Goal: Transaction & Acquisition: Purchase product/service

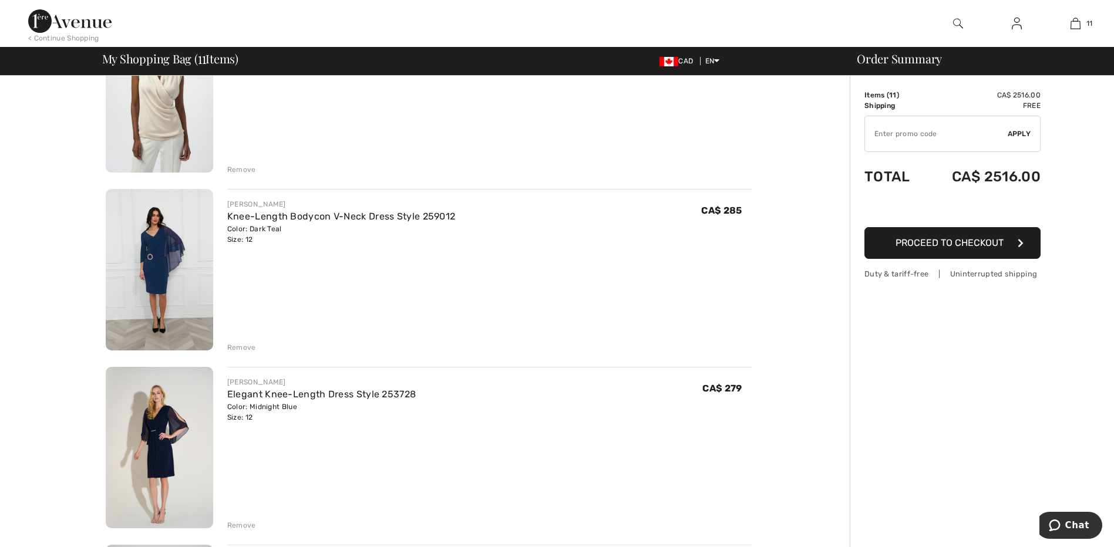
scroll to position [176, 0]
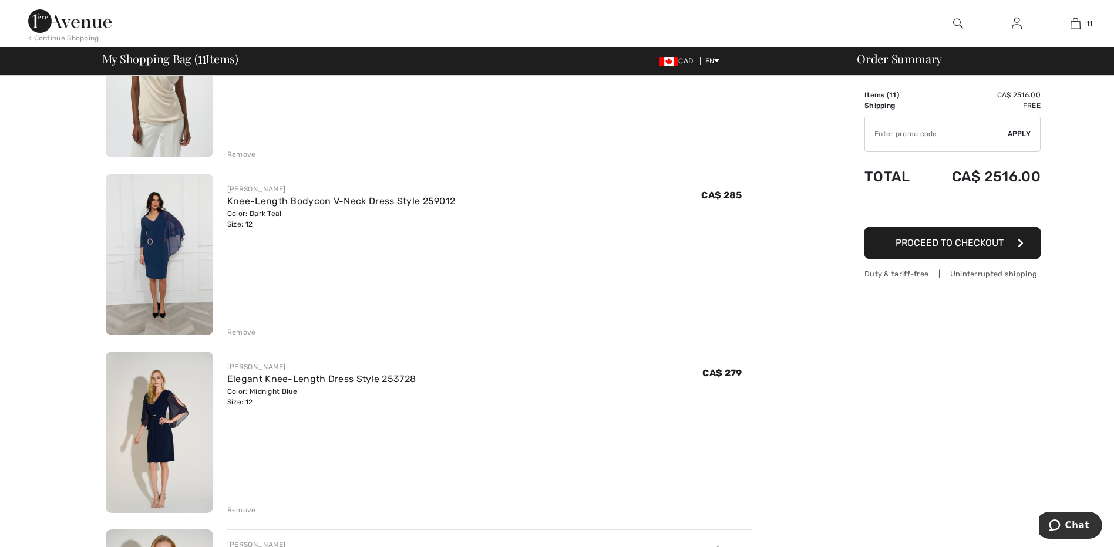
click at [157, 430] on img at bounding box center [159, 432] width 107 height 161
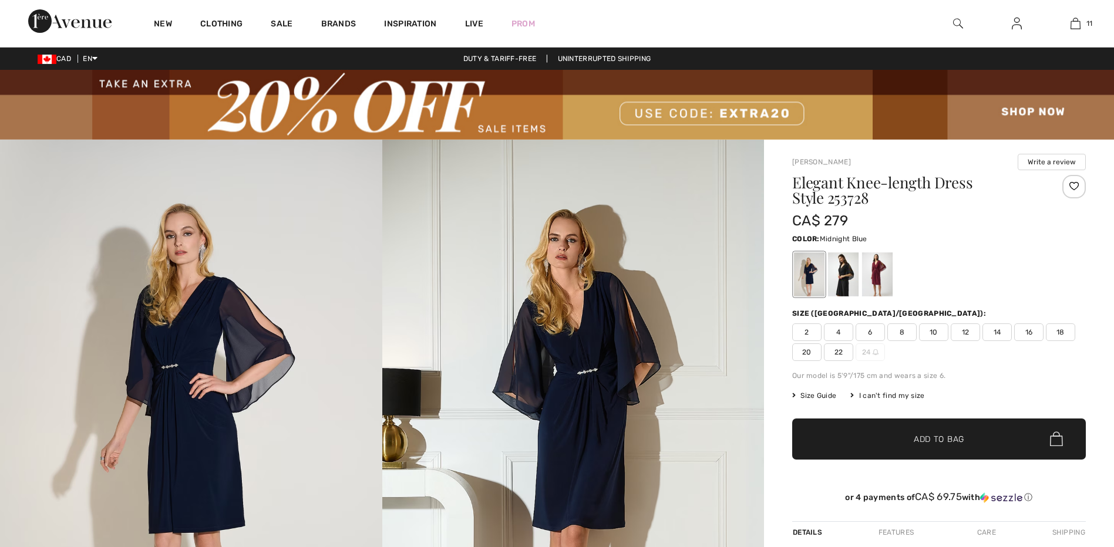
checkbox input "true"
click at [881, 275] on div at bounding box center [877, 274] width 31 height 44
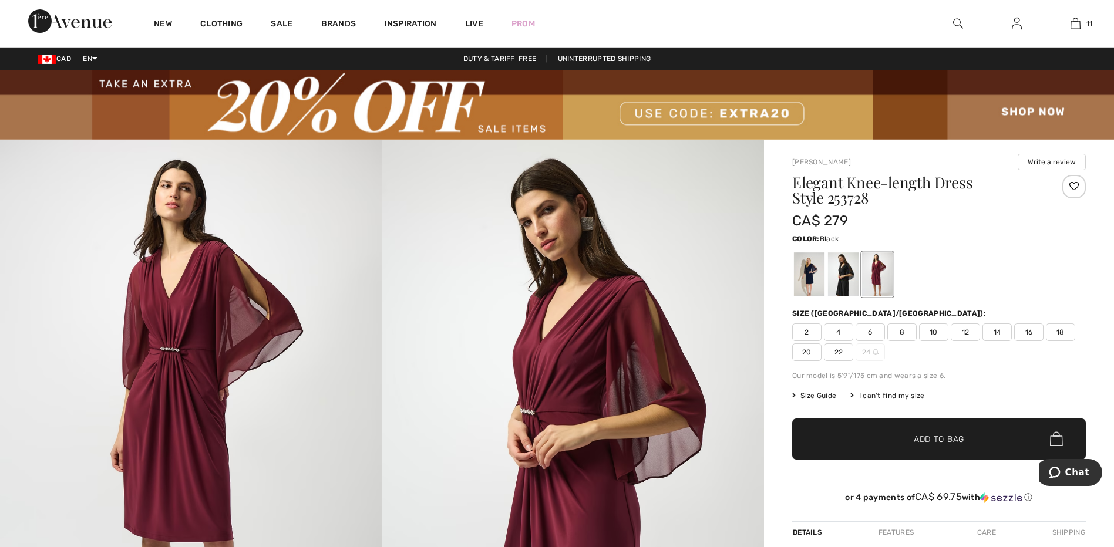
click at [845, 275] on div at bounding box center [843, 274] width 31 height 44
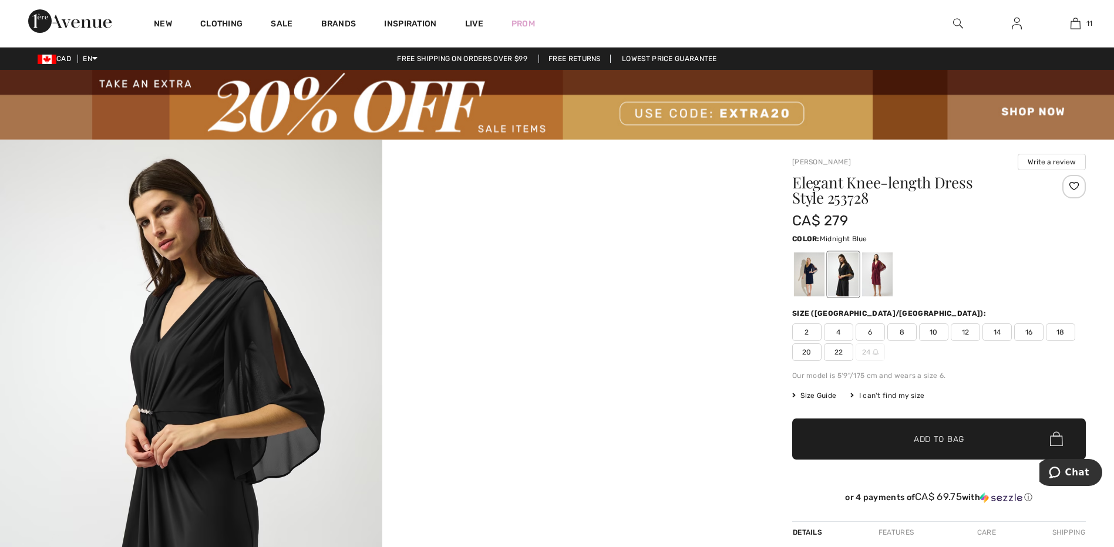
click at [799, 283] on div at bounding box center [809, 274] width 31 height 44
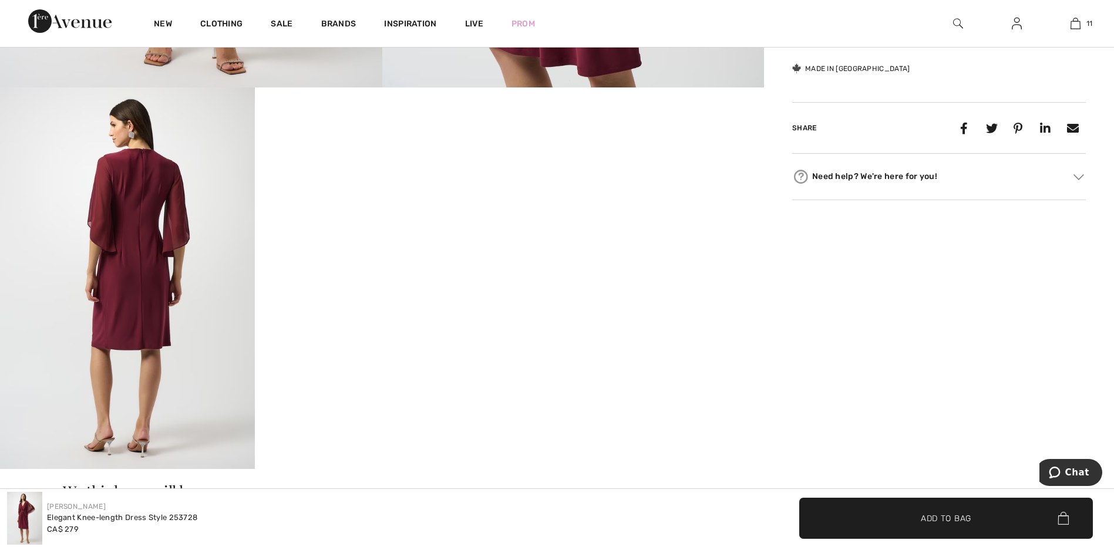
scroll to position [646, 0]
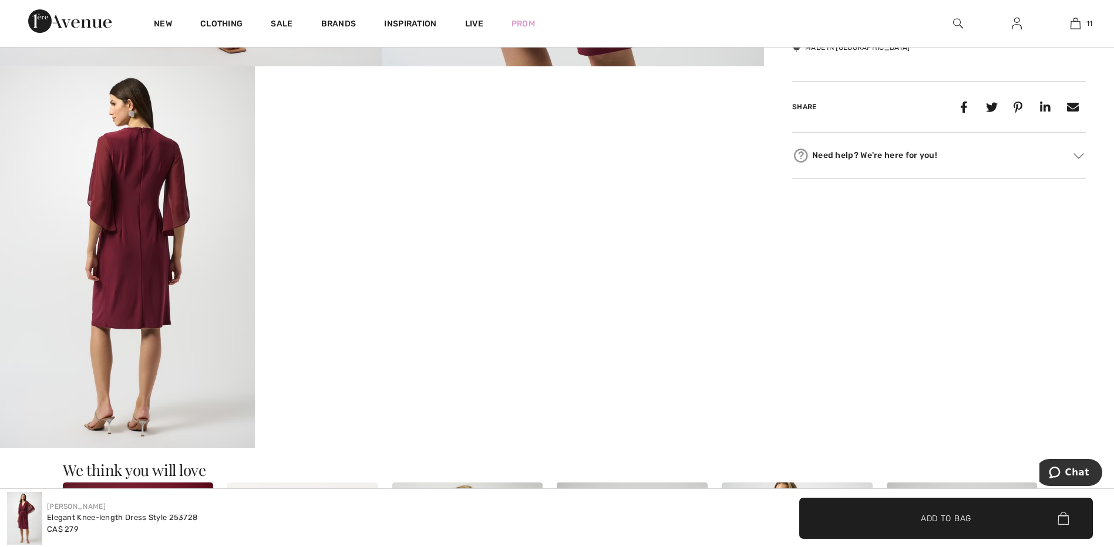
click at [132, 287] on img at bounding box center [127, 257] width 255 height 382
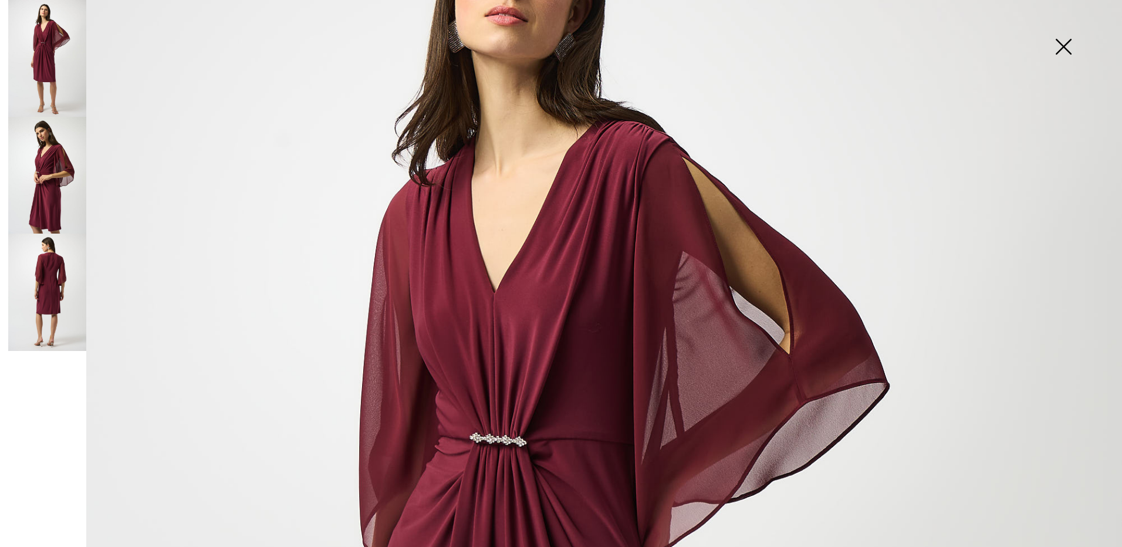
scroll to position [117, 0]
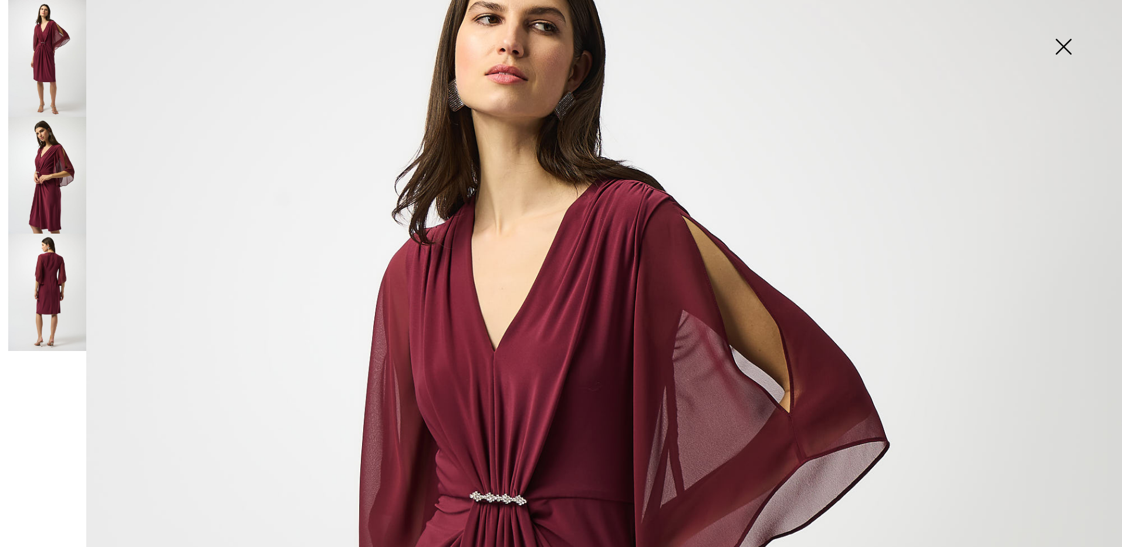
click at [57, 195] on img at bounding box center [47, 175] width 78 height 117
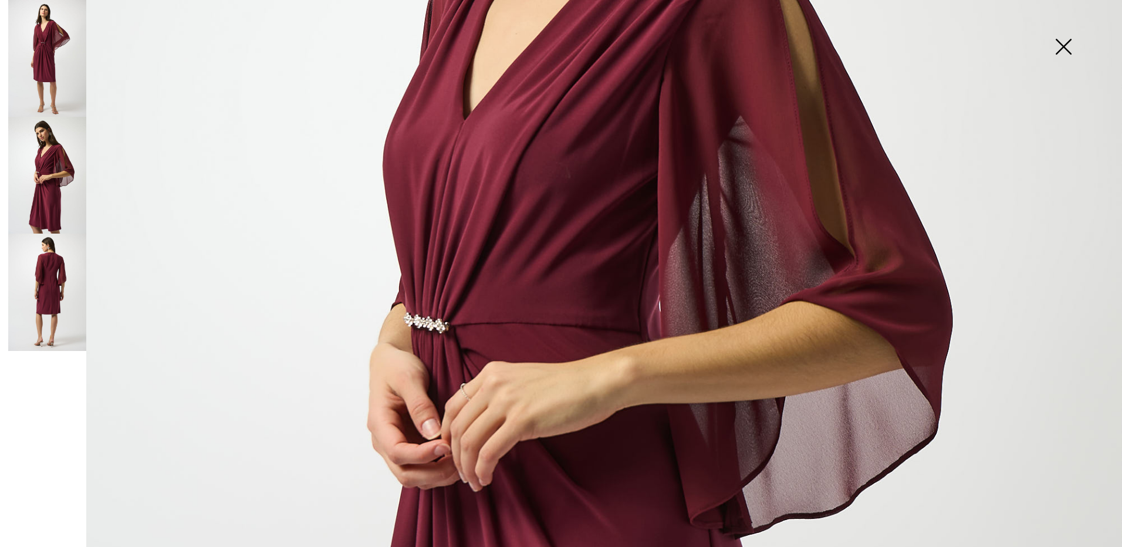
scroll to position [300, 0]
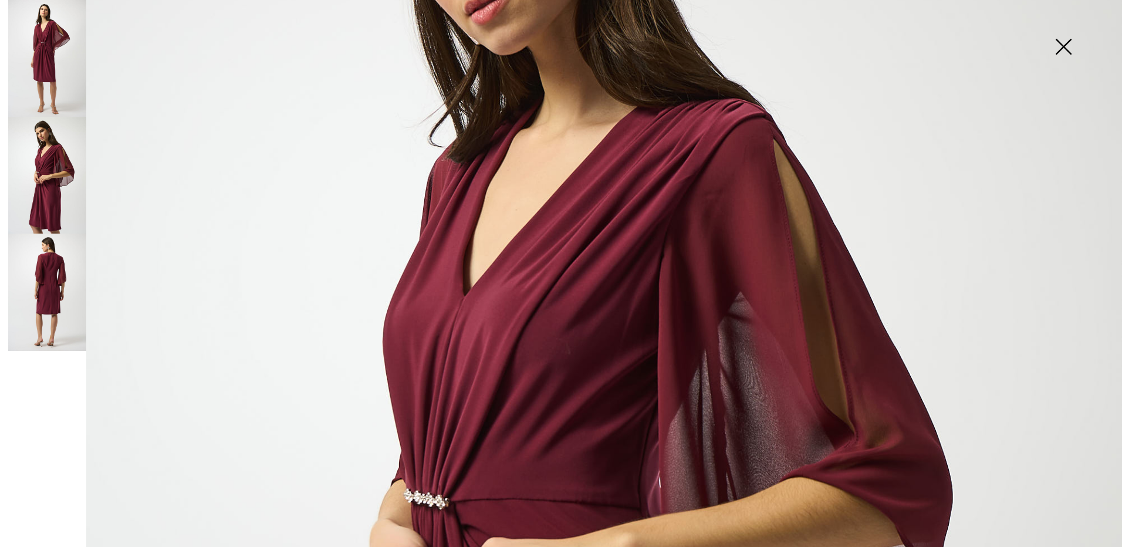
click at [57, 35] on img at bounding box center [47, 58] width 78 height 117
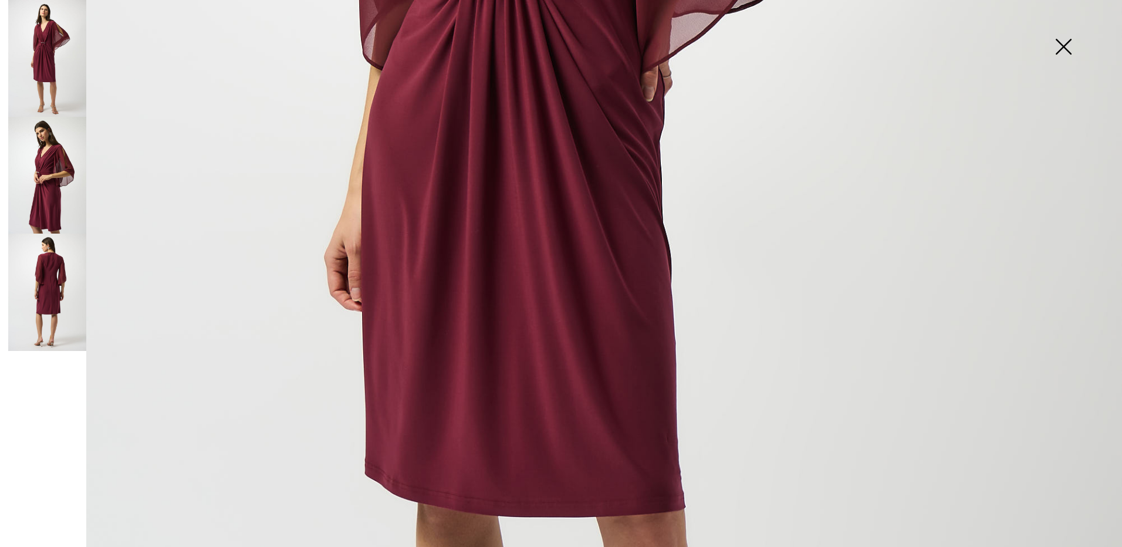
scroll to position [711, 0]
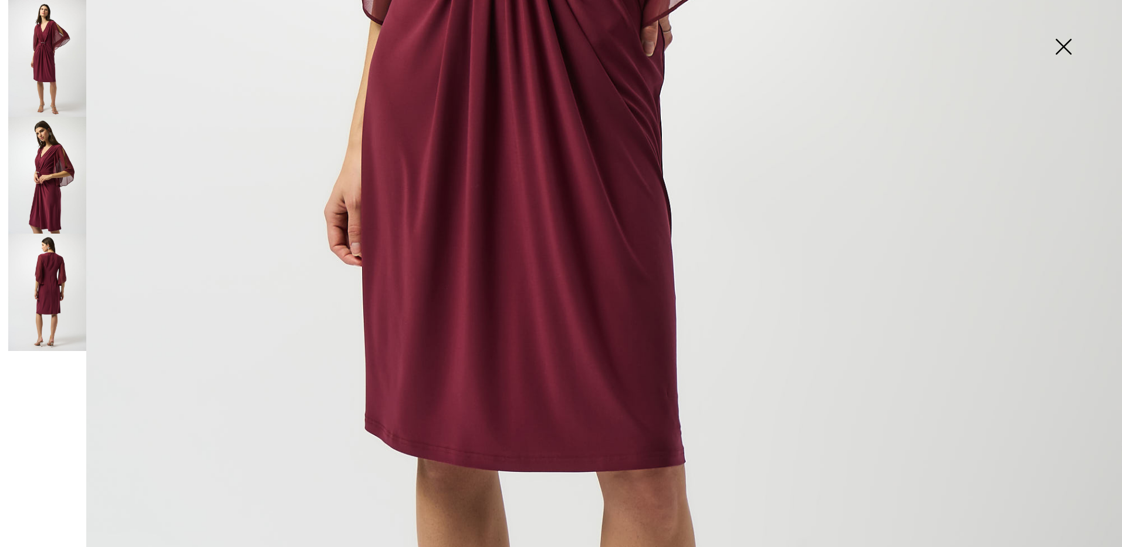
click at [48, 307] on img at bounding box center [47, 292] width 78 height 117
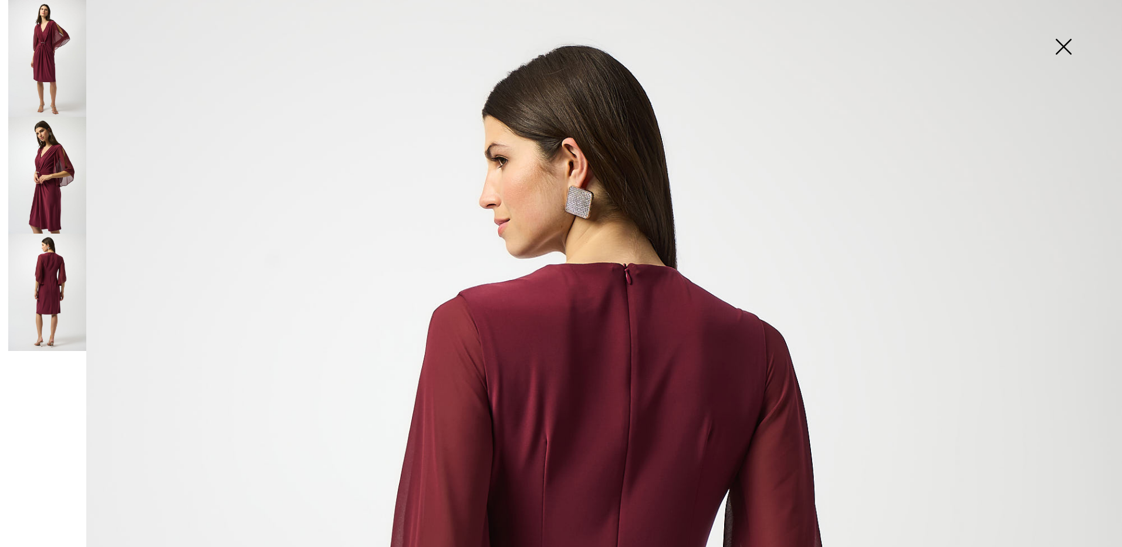
scroll to position [65, 0]
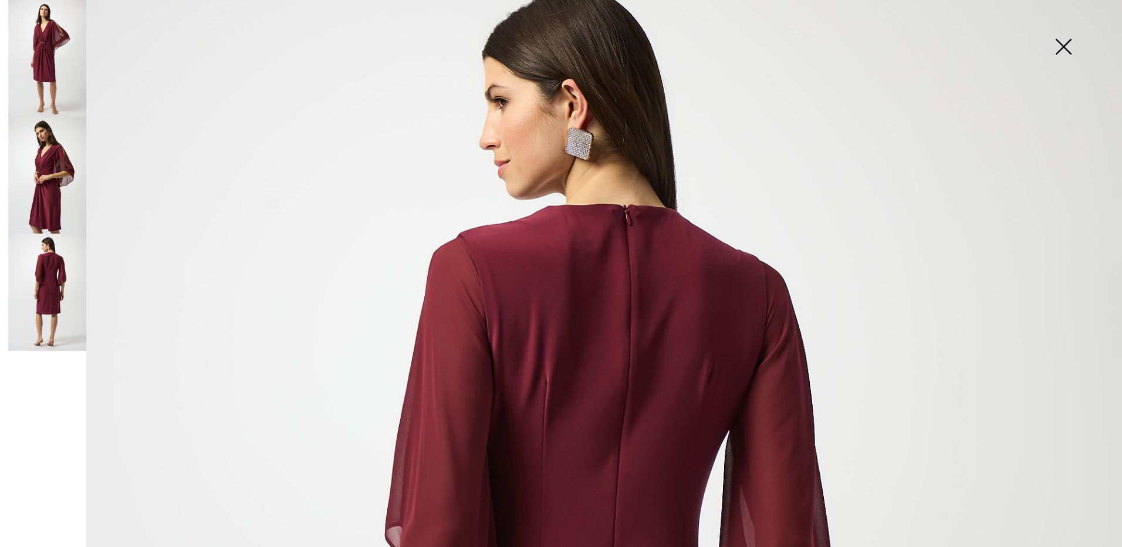
click at [39, 46] on img at bounding box center [47, 58] width 78 height 117
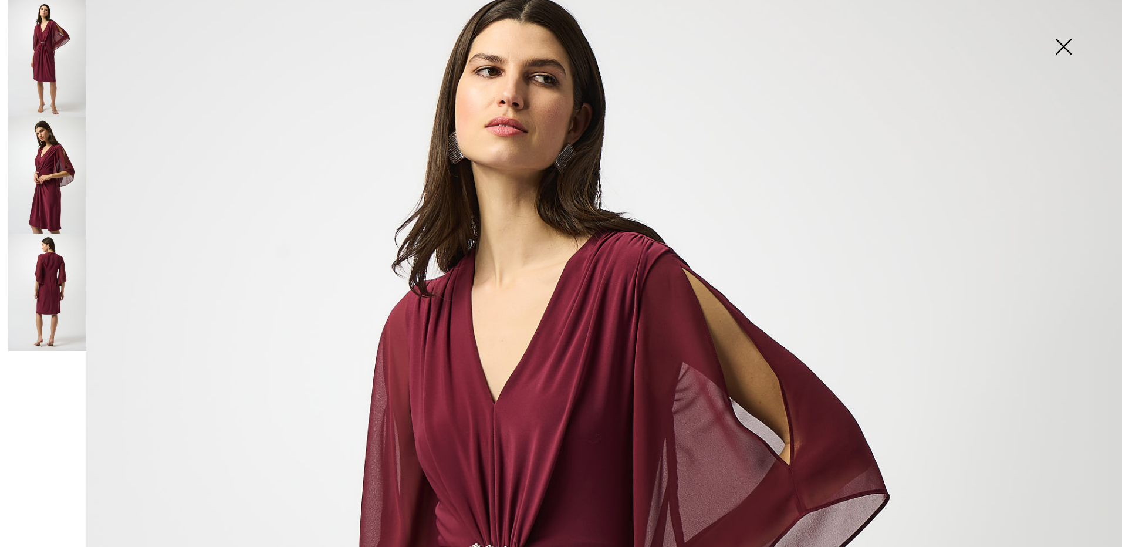
click at [1061, 43] on img at bounding box center [1063, 48] width 59 height 60
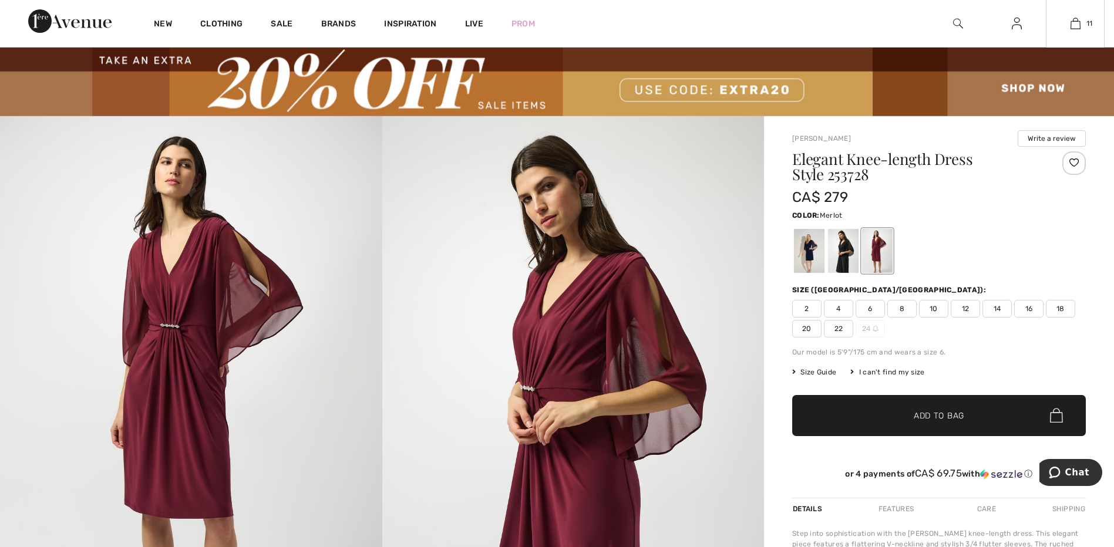
scroll to position [0, 0]
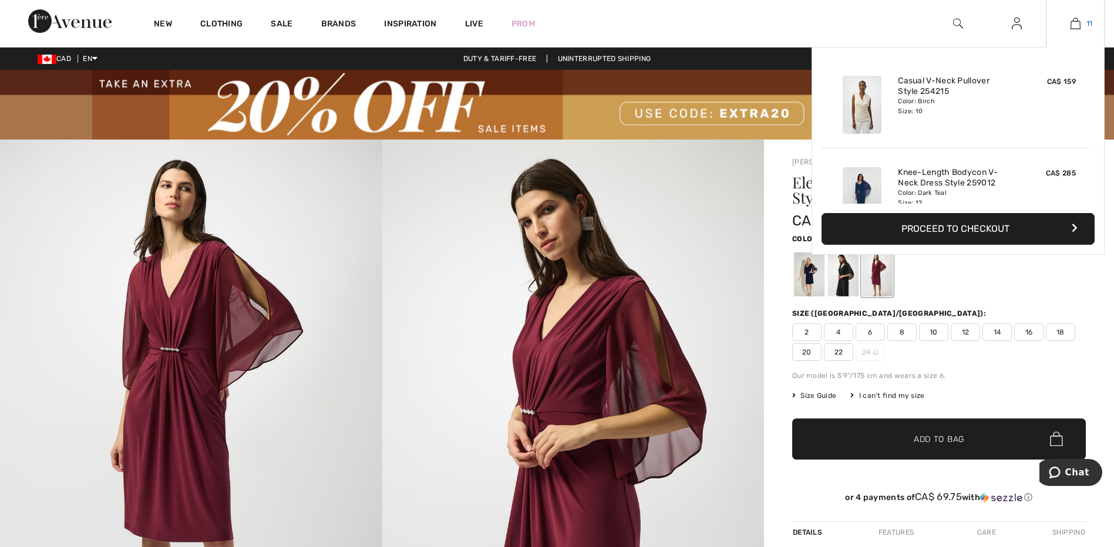
click at [1075, 23] on img at bounding box center [1075, 23] width 10 height 14
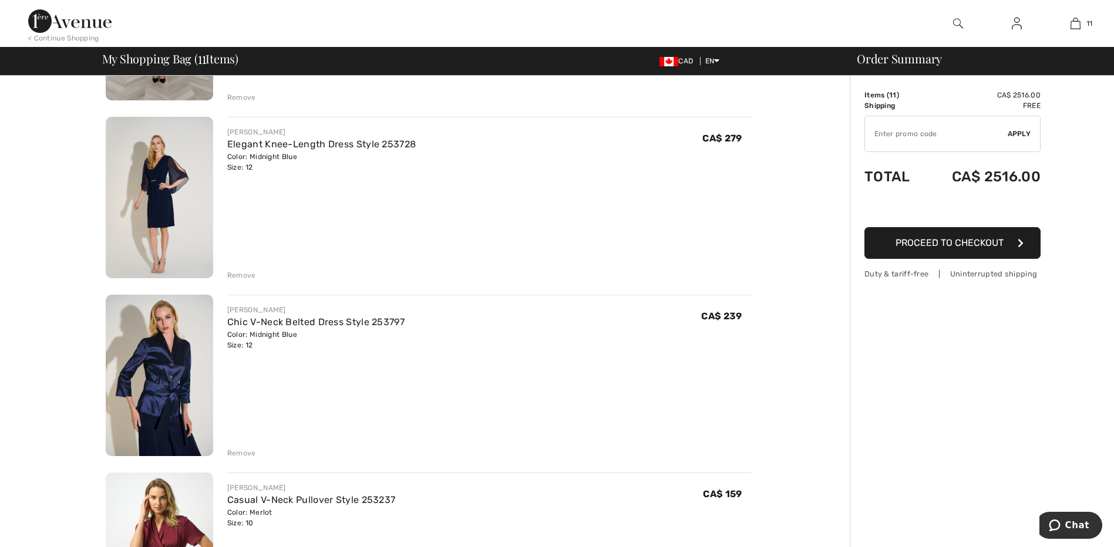
scroll to position [470, 0]
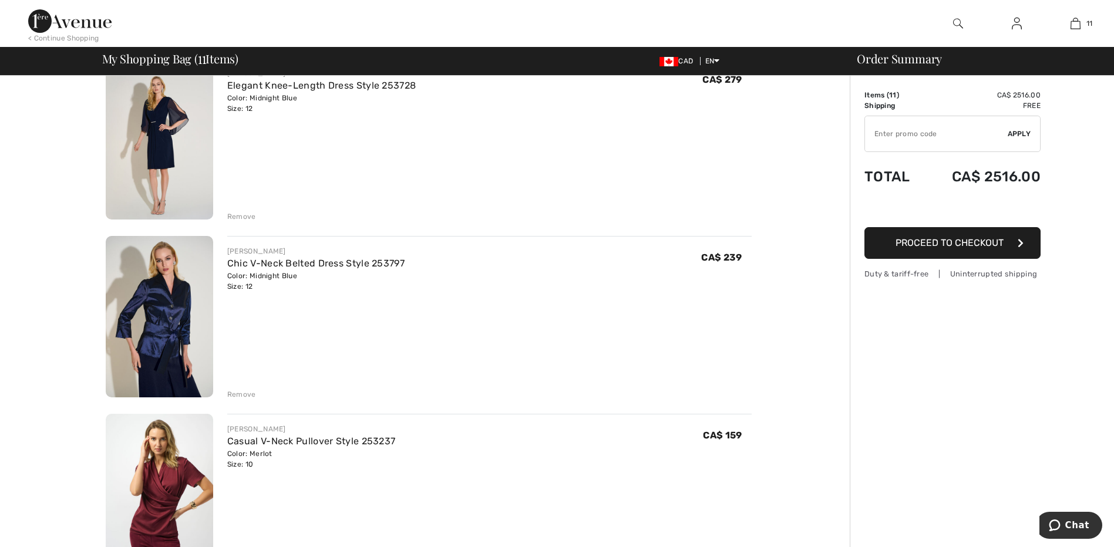
click at [153, 322] on img at bounding box center [159, 316] width 107 height 161
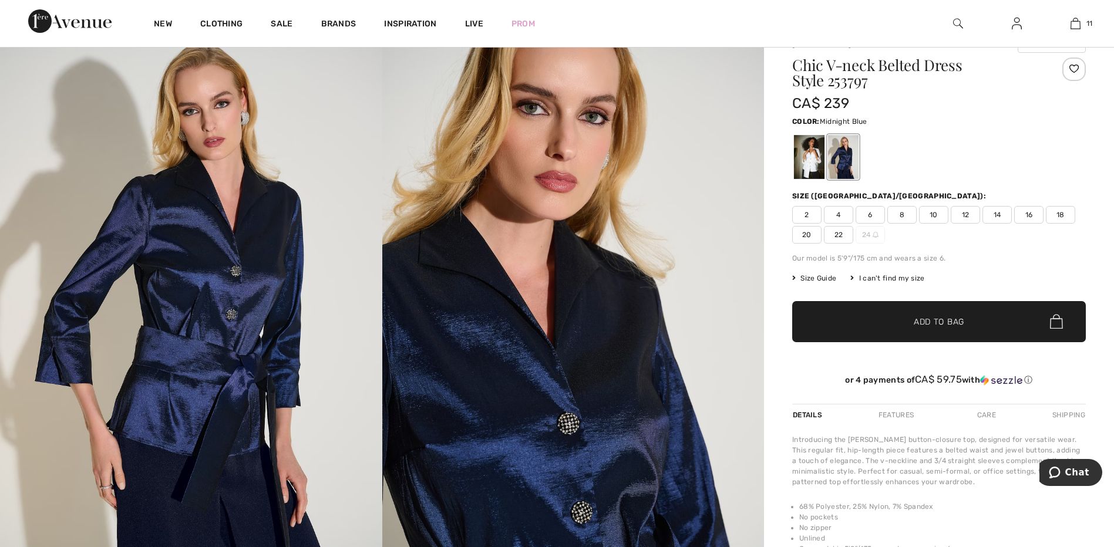
scroll to position [176, 0]
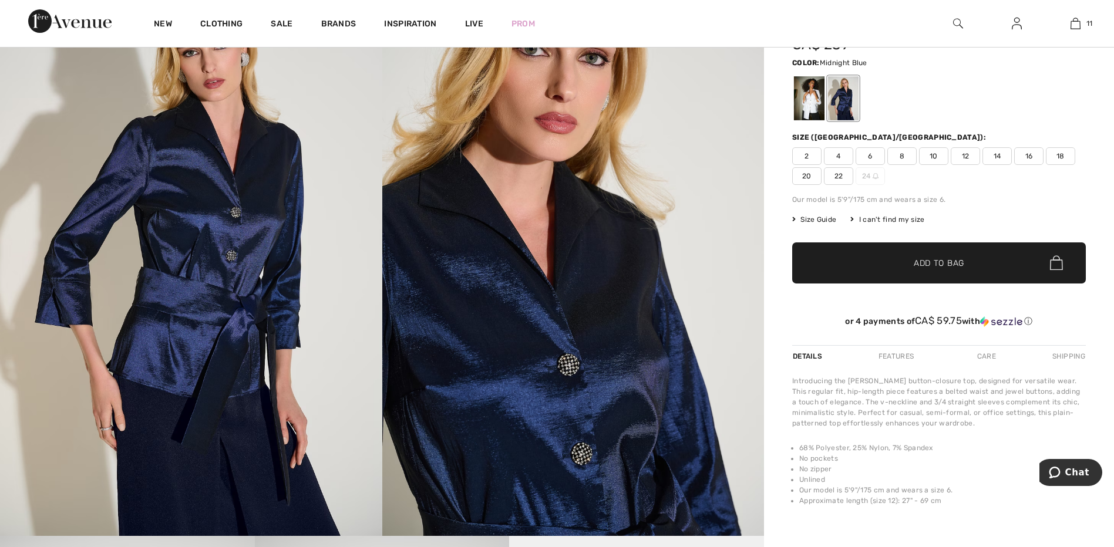
click at [818, 217] on span "Size Guide" at bounding box center [814, 219] width 44 height 11
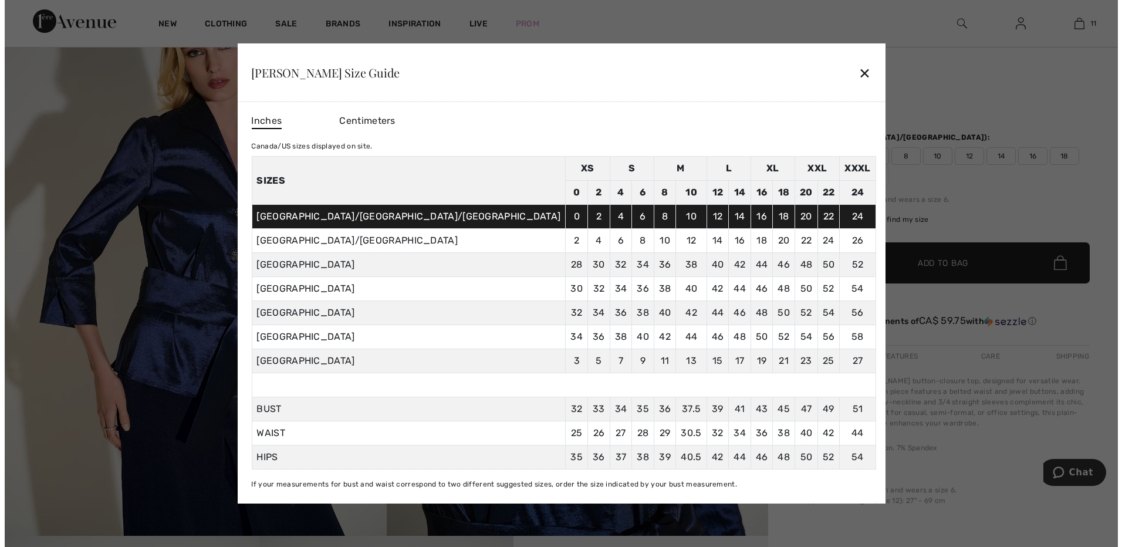
scroll to position [177, 0]
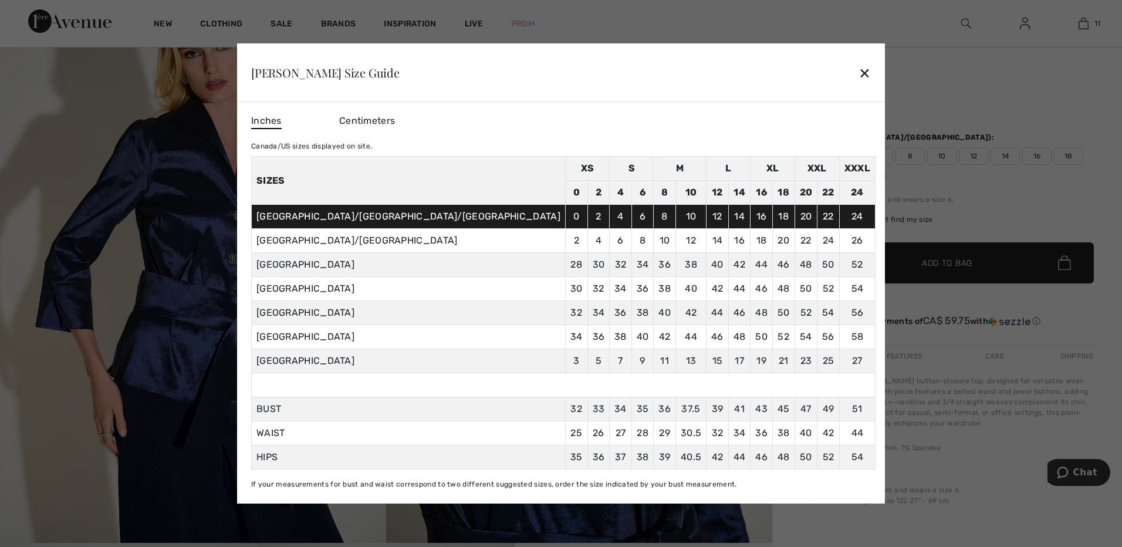
click at [859, 71] on div "✕" at bounding box center [865, 72] width 12 height 25
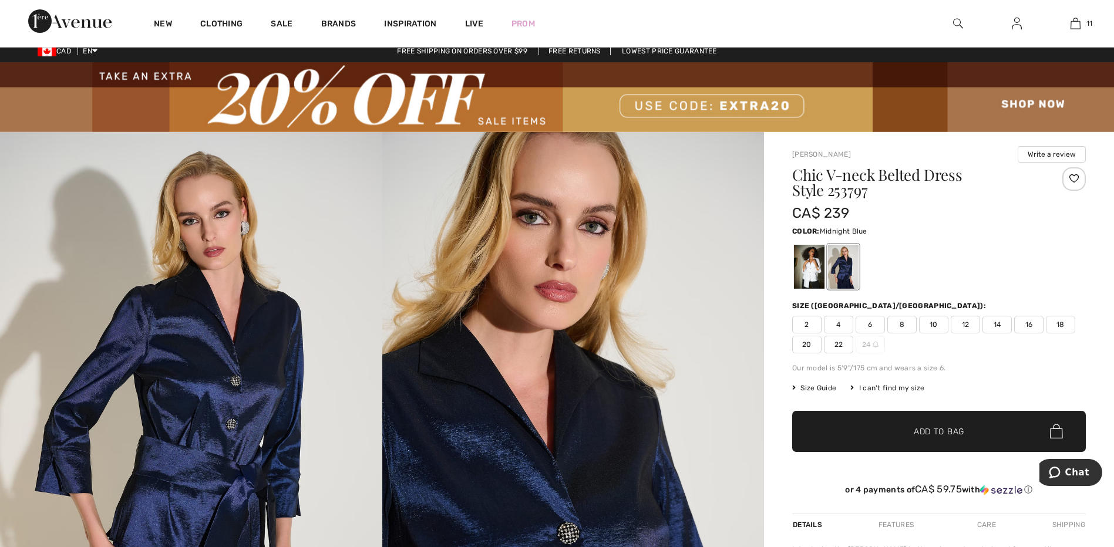
scroll to position [0, 0]
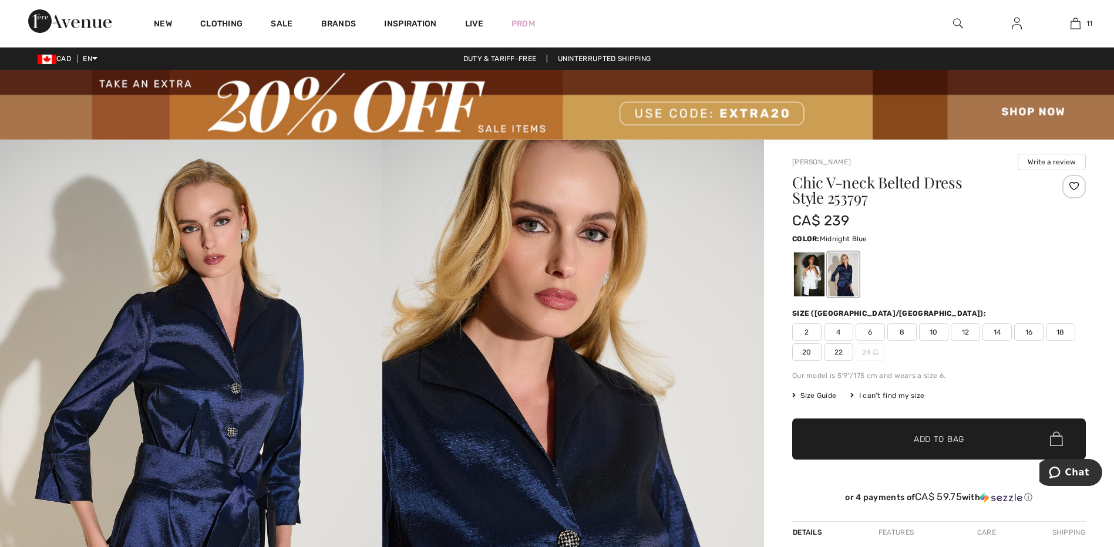
click at [934, 330] on span "10" at bounding box center [933, 332] width 29 height 18
click at [922, 443] on span "Add to Bag" at bounding box center [938, 439] width 50 height 12
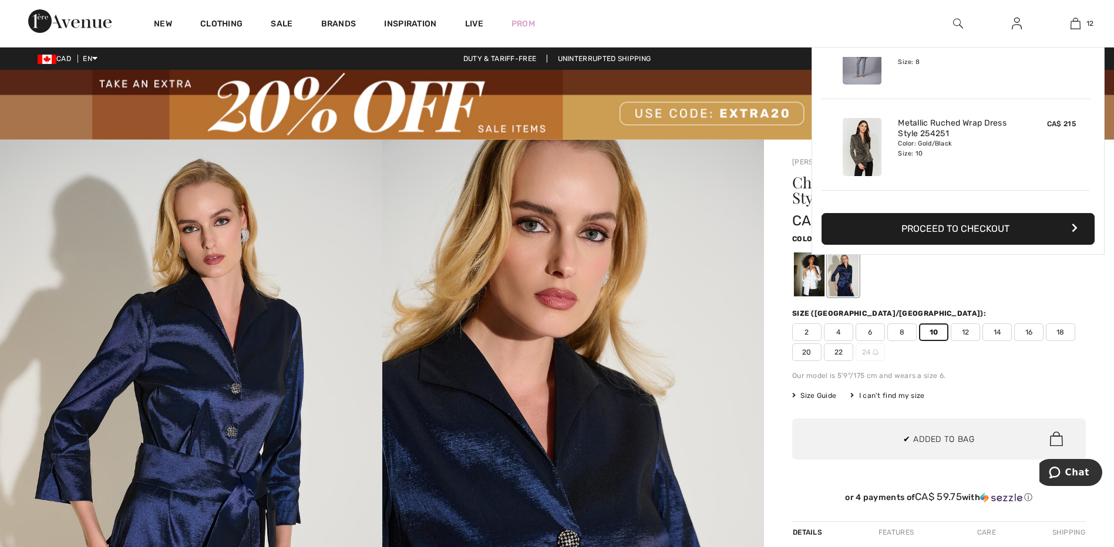
scroll to position [952, 0]
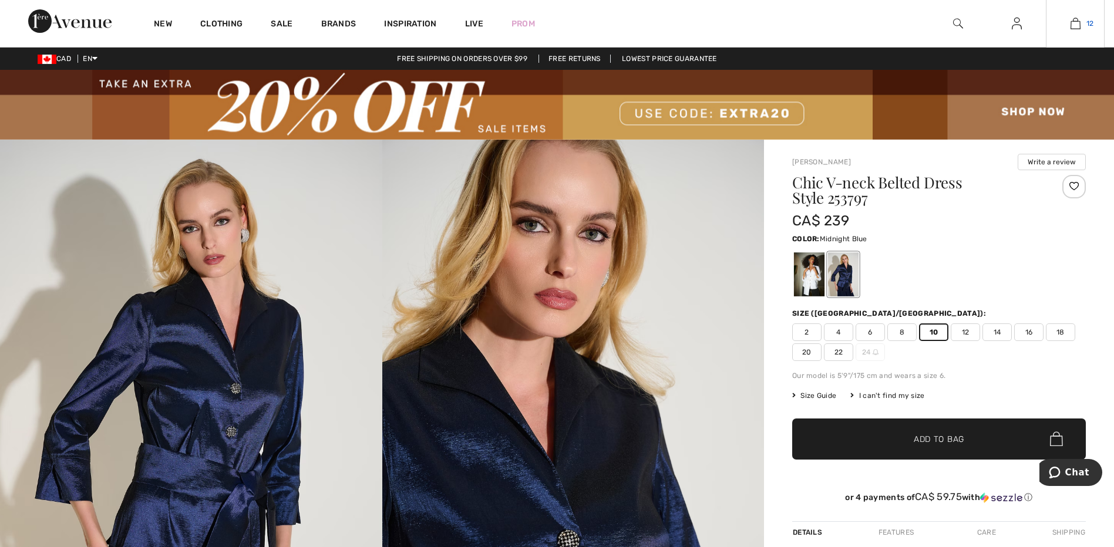
click at [1077, 19] on img at bounding box center [1075, 23] width 10 height 14
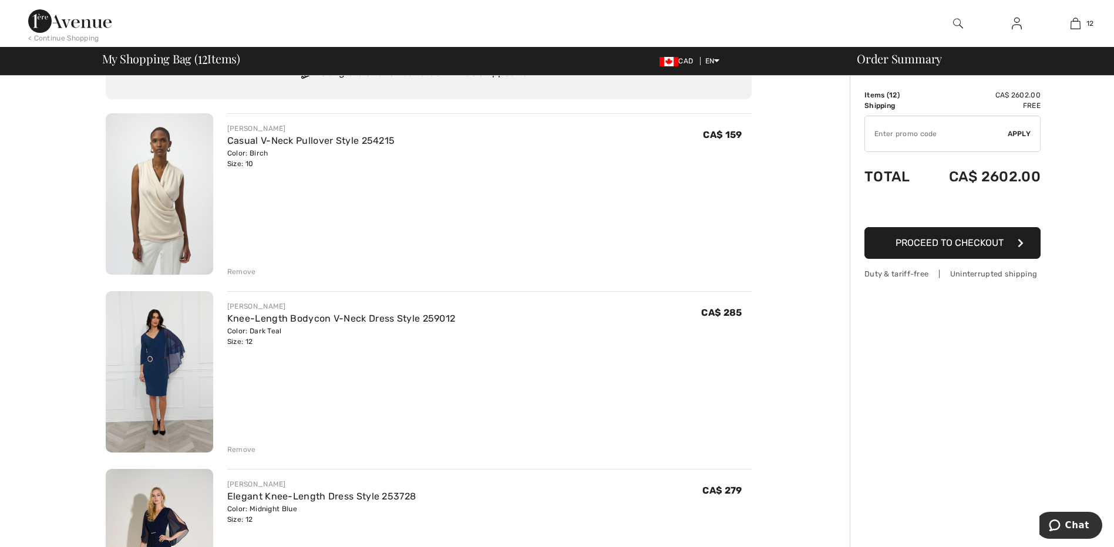
click at [237, 271] on div "Remove" at bounding box center [241, 272] width 29 height 11
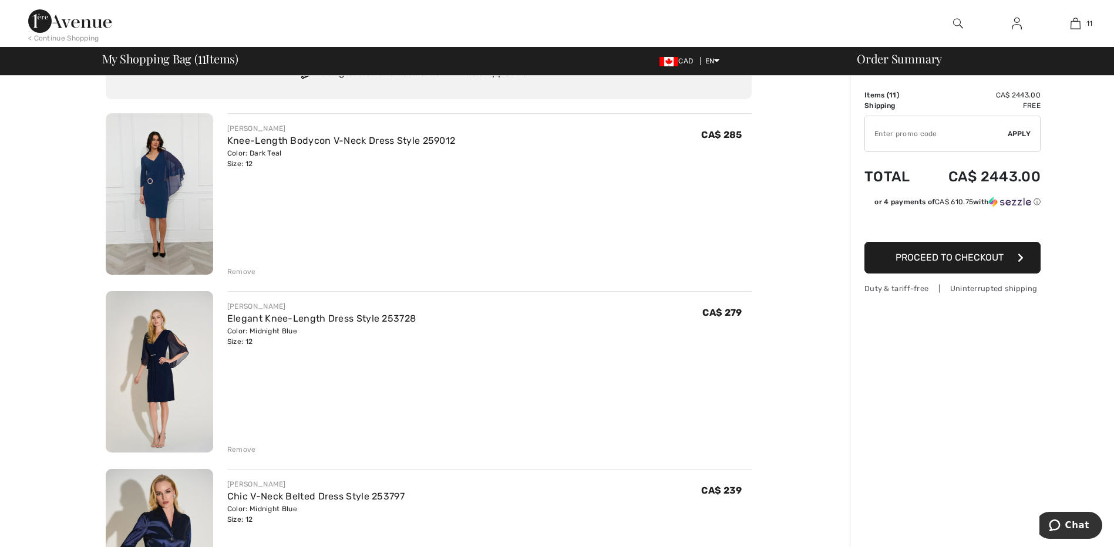
click at [237, 268] on div "Remove" at bounding box center [241, 272] width 29 height 11
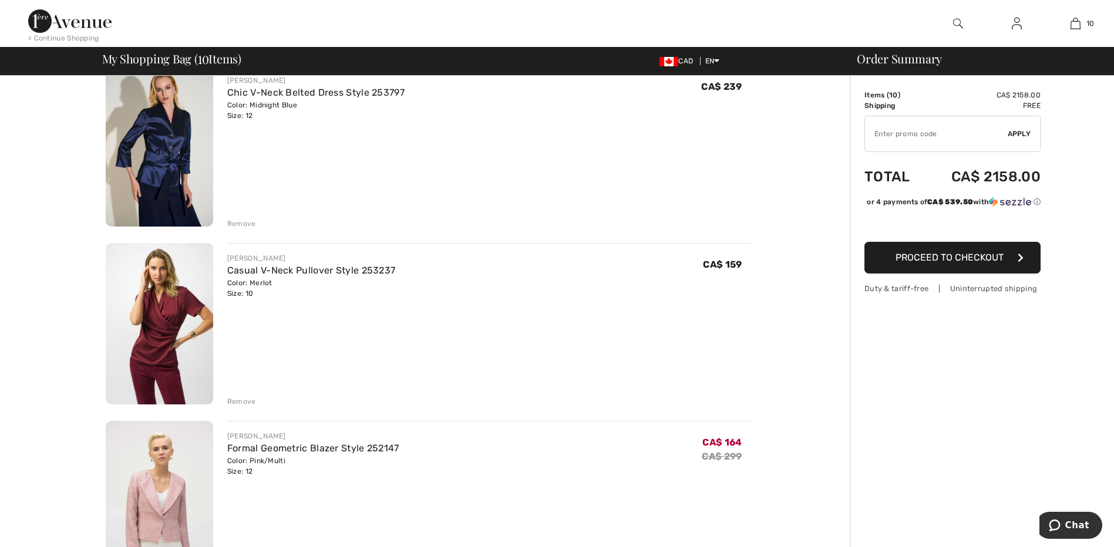
scroll to position [352, 0]
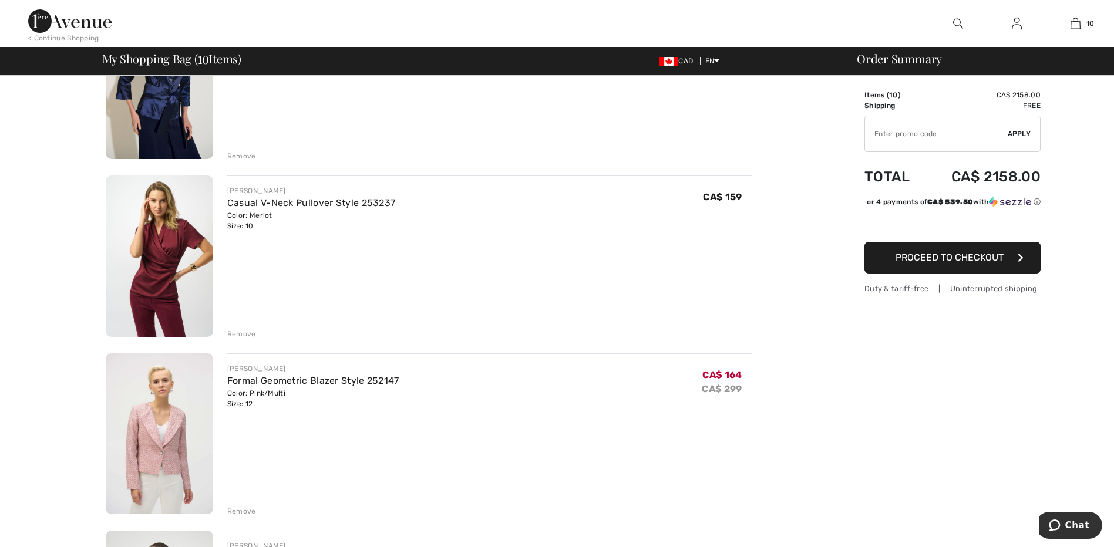
click at [232, 335] on div "Remove" at bounding box center [241, 334] width 29 height 11
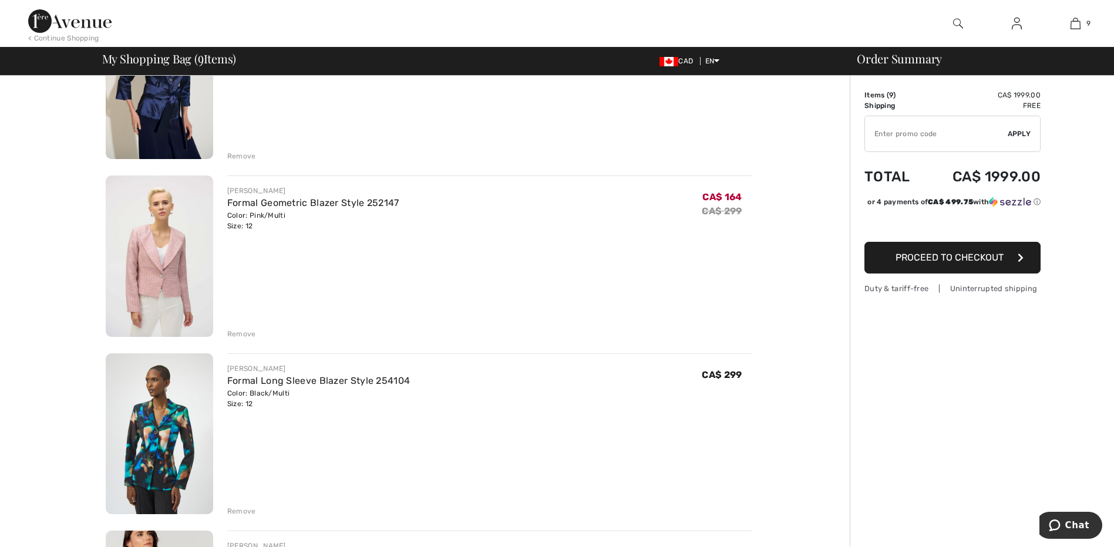
click at [232, 331] on div "Remove" at bounding box center [241, 334] width 29 height 11
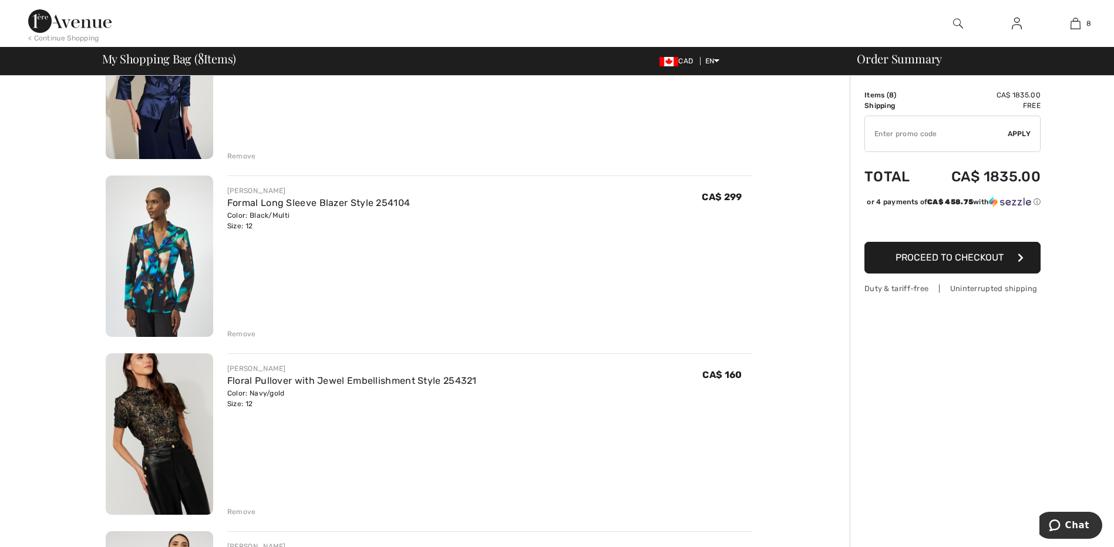
click at [232, 331] on div "Remove" at bounding box center [241, 334] width 29 height 11
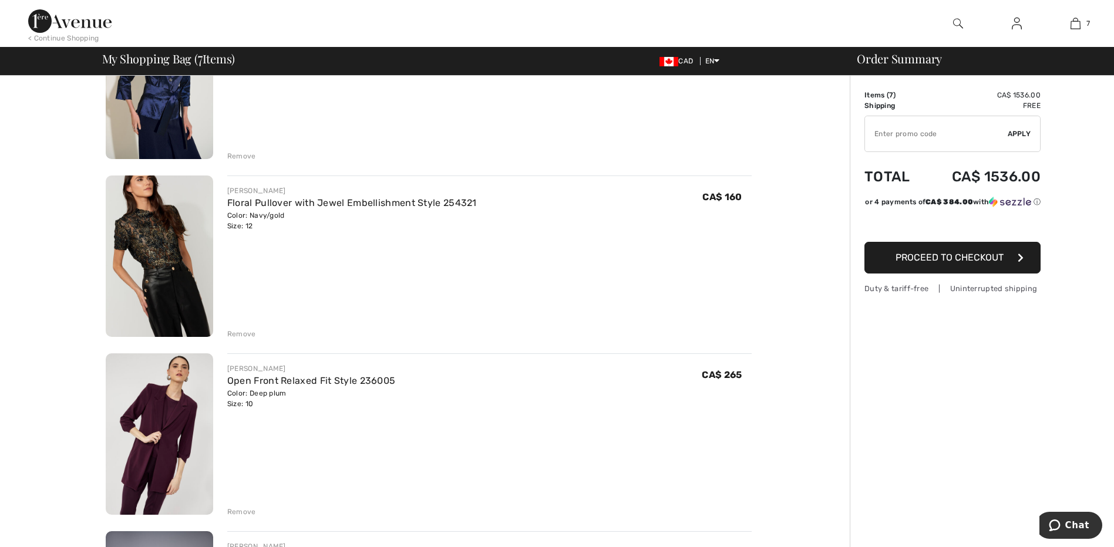
click at [239, 331] on div "Remove" at bounding box center [241, 334] width 29 height 11
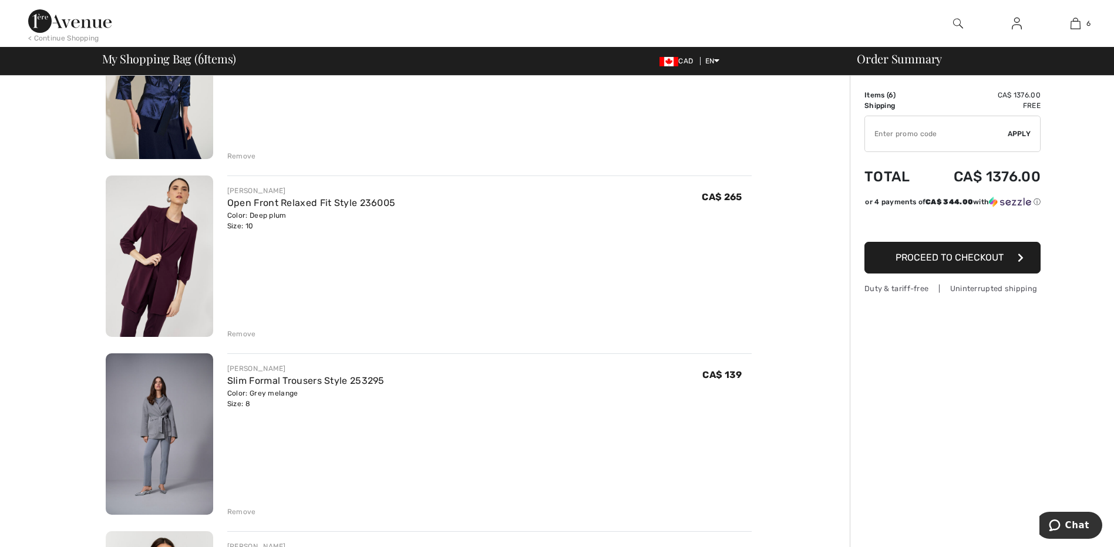
click at [239, 331] on div "Remove" at bounding box center [241, 334] width 29 height 11
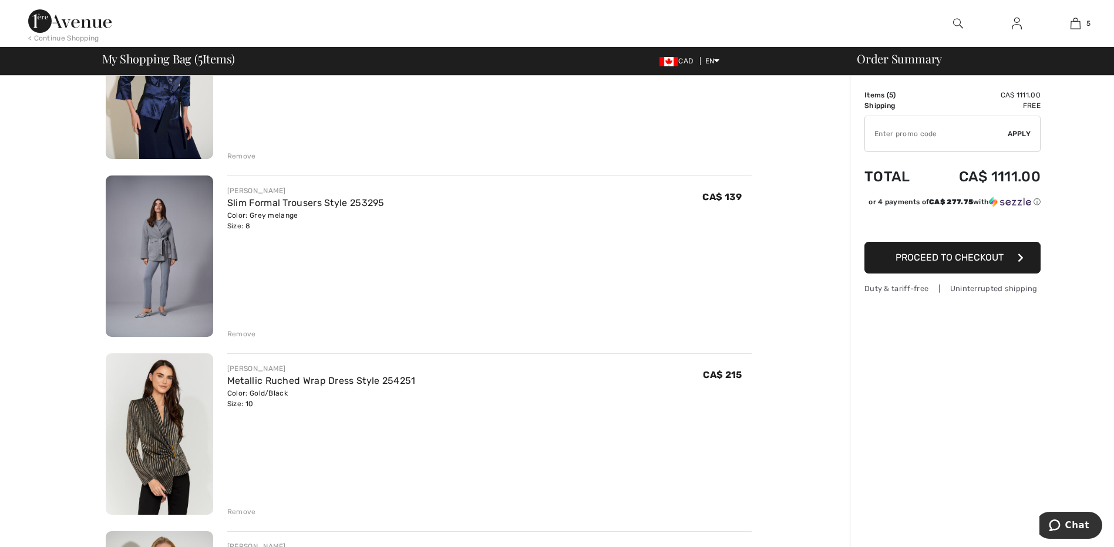
click at [240, 331] on div "Remove" at bounding box center [241, 334] width 29 height 11
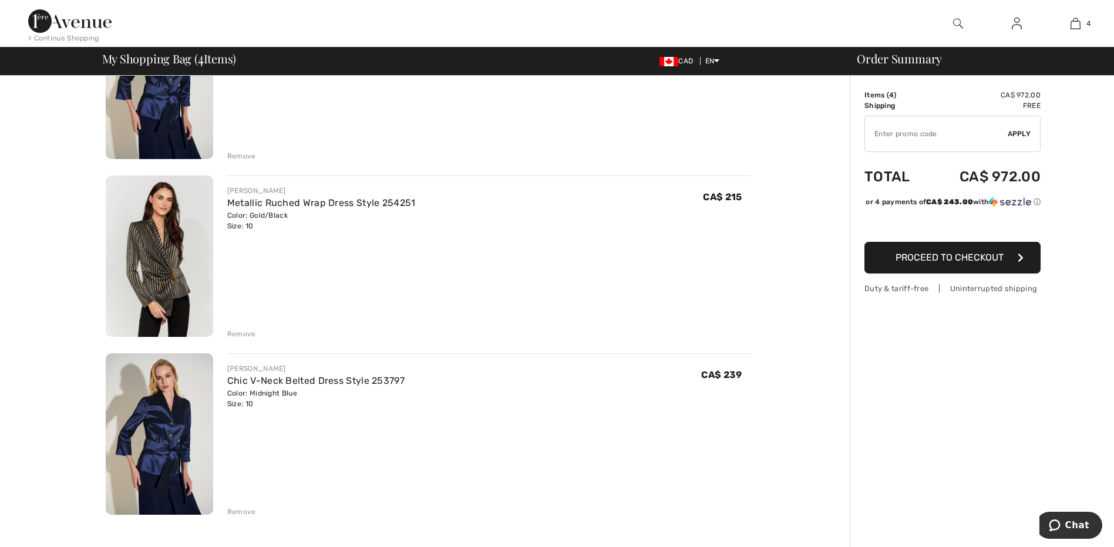
click at [240, 331] on div "Remove" at bounding box center [241, 334] width 29 height 11
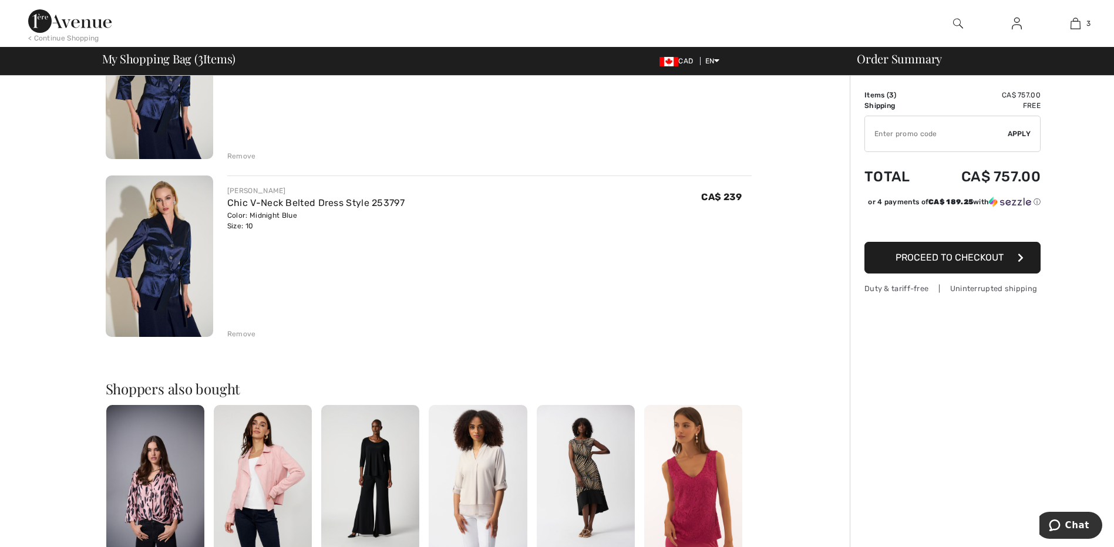
click at [240, 331] on div "Remove" at bounding box center [241, 334] width 29 height 11
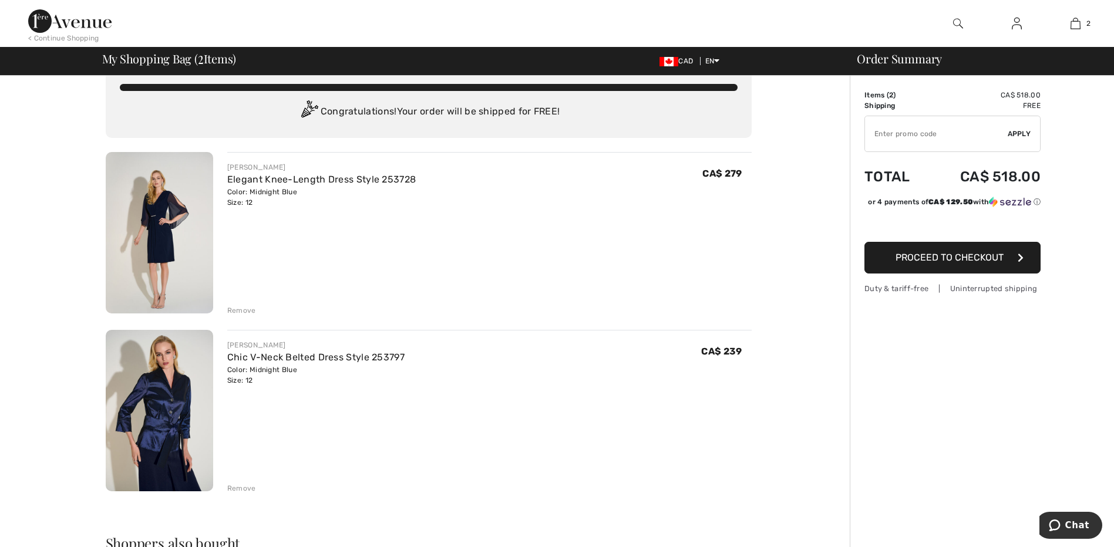
scroll to position [0, 0]
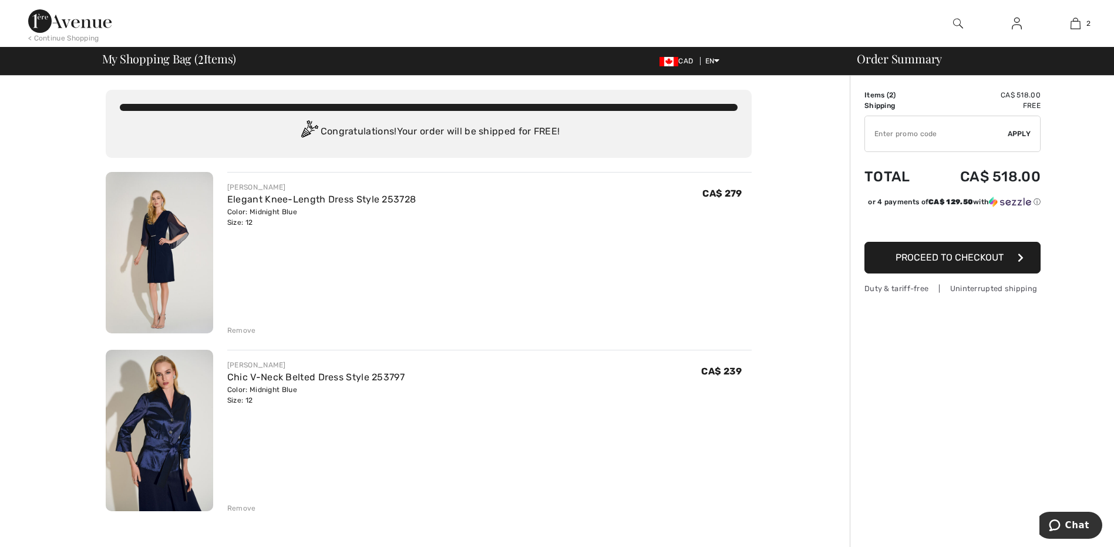
click at [942, 133] on input "TEXT" at bounding box center [936, 133] width 143 height 35
type input "NEW10"
click at [1015, 132] on span "Apply" at bounding box center [1018, 134] width 23 height 11
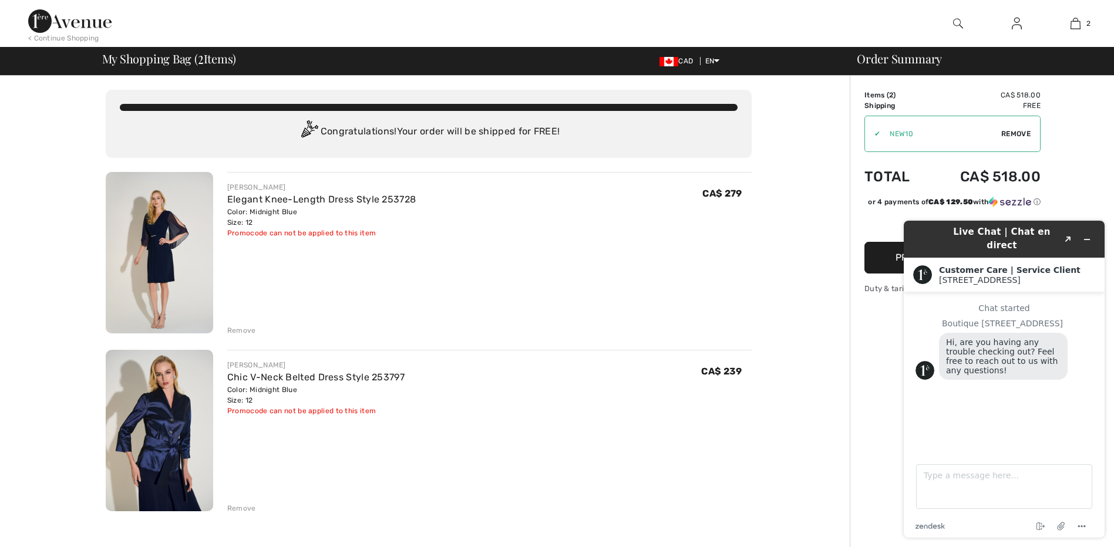
click at [139, 441] on img at bounding box center [159, 430] width 107 height 161
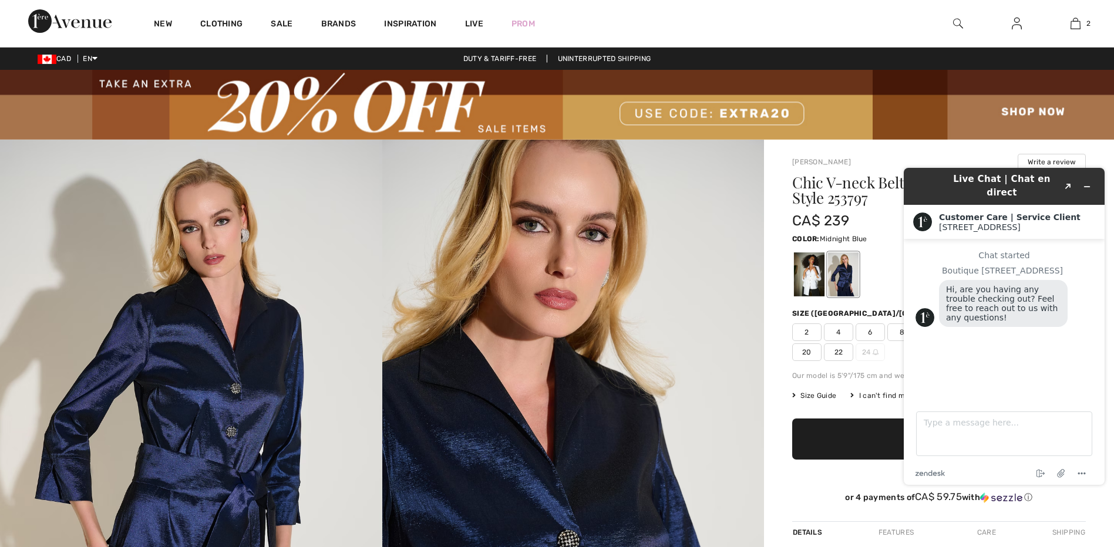
click at [929, 331] on div "Chat started Boutique [GEOGRAPHIC_DATA], are you having any trouble checking ou…" at bounding box center [1003, 315] width 177 height 129
click at [877, 205] on h1 "Chic V-neck Belted Dress Style 253797" at bounding box center [914, 190] width 245 height 31
click at [1090, 183] on icon "Minimize widget" at bounding box center [1087, 187] width 8 height 8
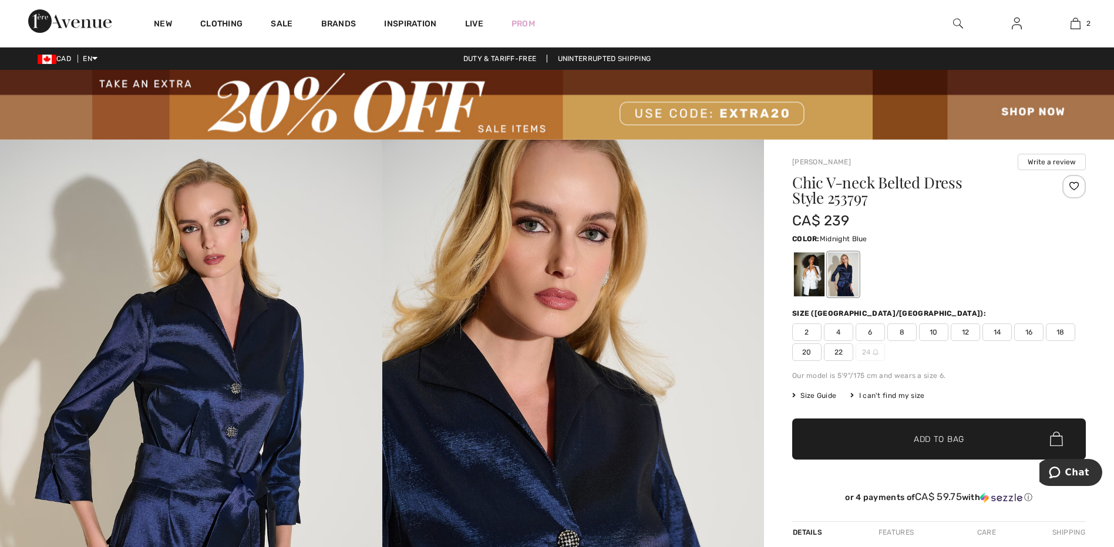
click at [929, 330] on span "10" at bounding box center [933, 332] width 29 height 18
click at [925, 436] on span "Add to Bag" at bounding box center [938, 439] width 50 height 12
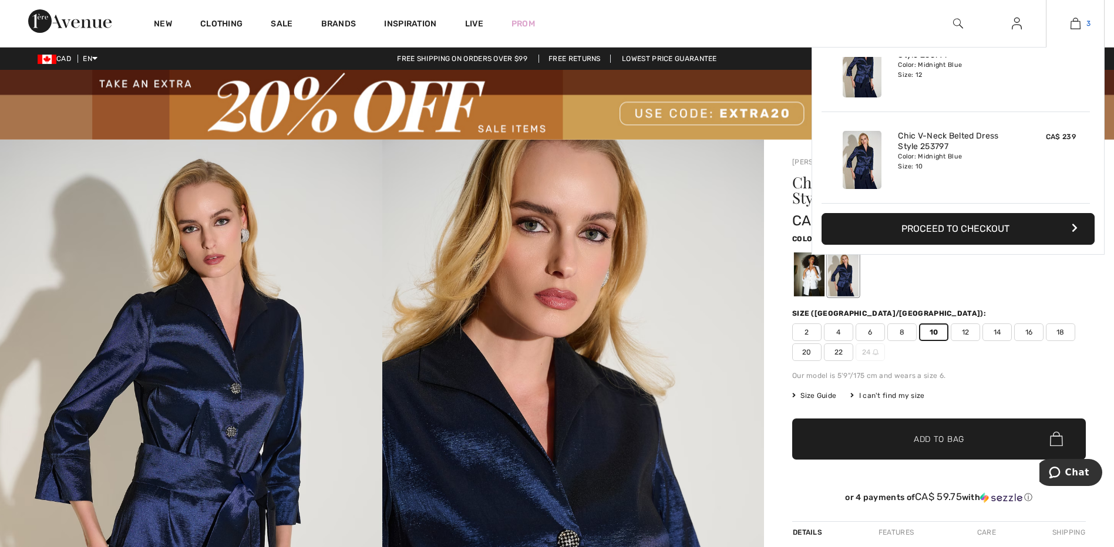
click at [1075, 20] on img at bounding box center [1075, 23] width 10 height 14
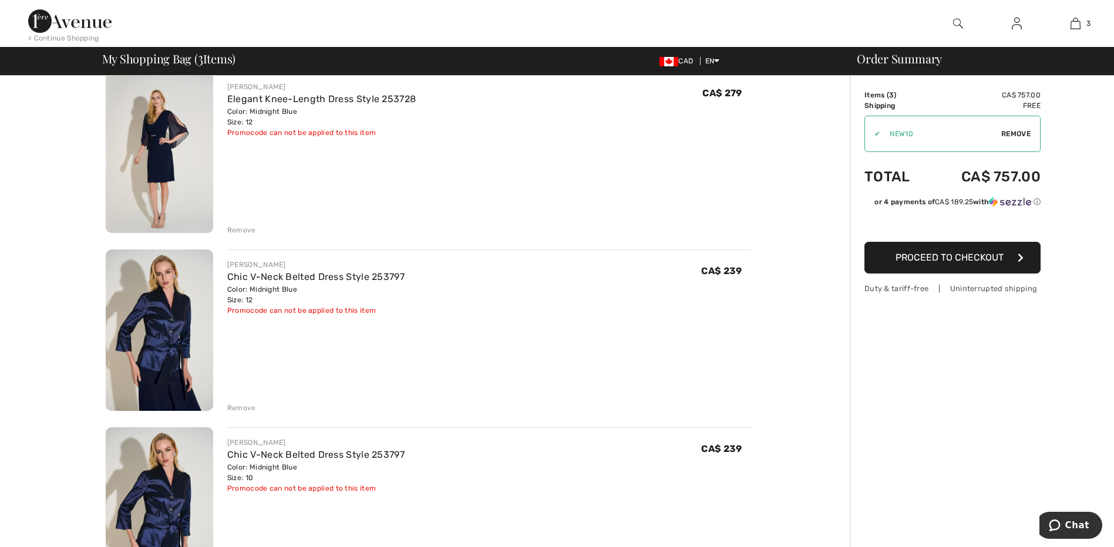
scroll to position [117, 0]
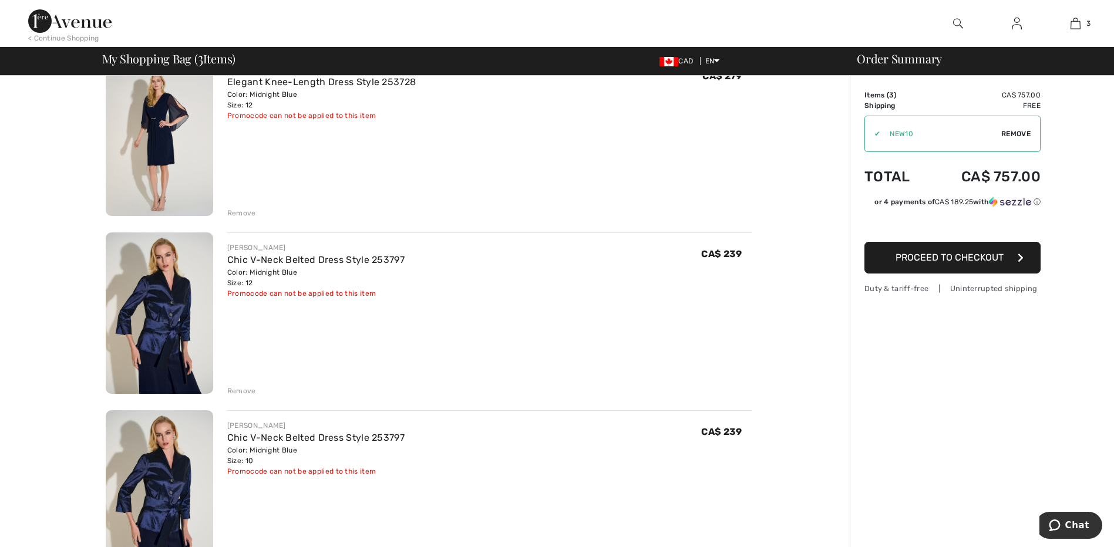
click at [235, 390] on div "Remove" at bounding box center [241, 391] width 29 height 11
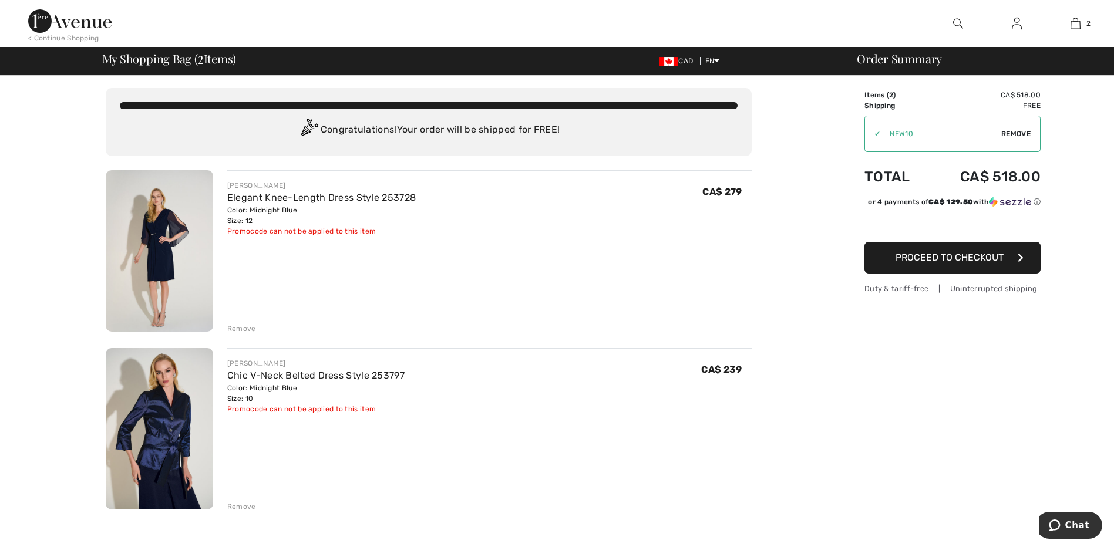
scroll to position [0, 0]
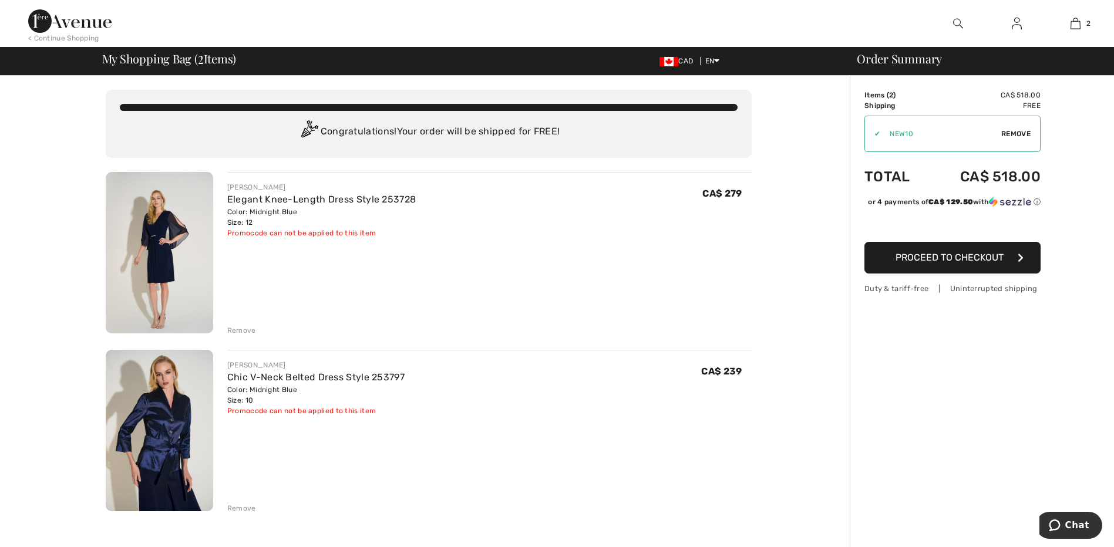
click at [948, 262] on button "Proceed to Checkout" at bounding box center [952, 258] width 176 height 32
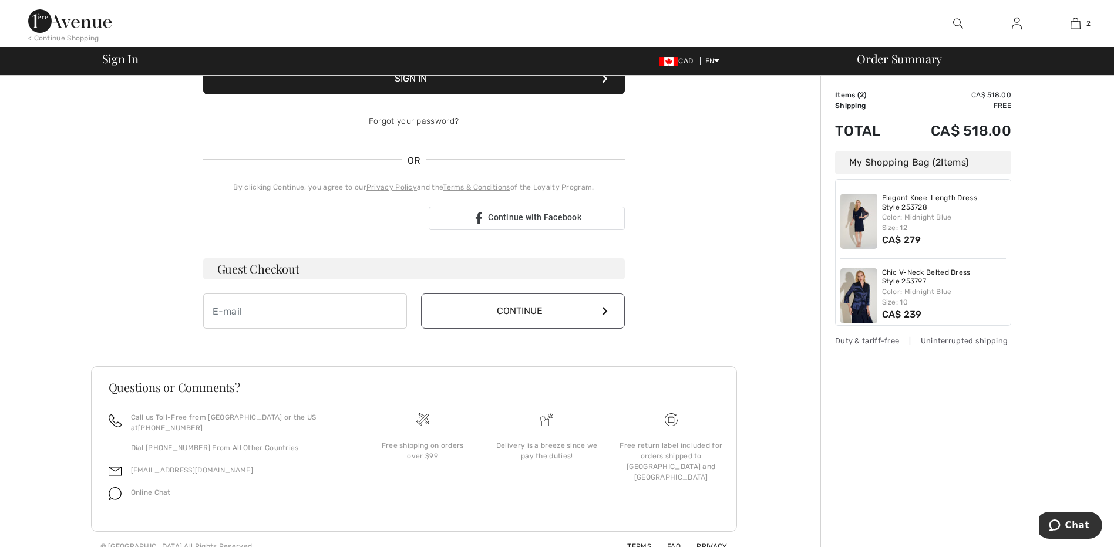
scroll to position [190, 0]
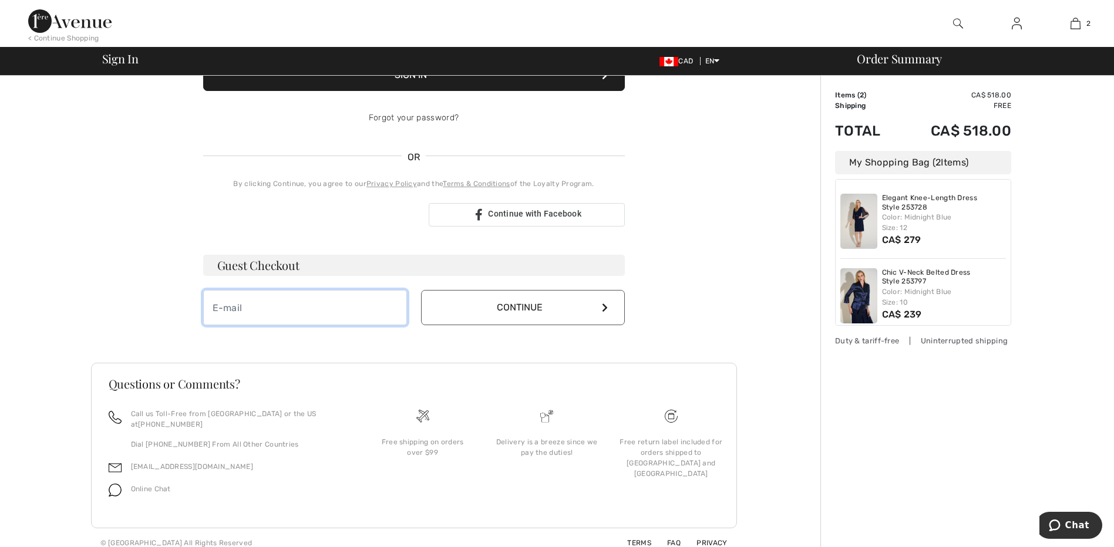
click at [321, 306] on input "email" at bounding box center [305, 307] width 204 height 35
type input "[EMAIL_ADDRESS][DOMAIN_NAME]"
click at [562, 301] on button "Continue" at bounding box center [523, 307] width 204 height 35
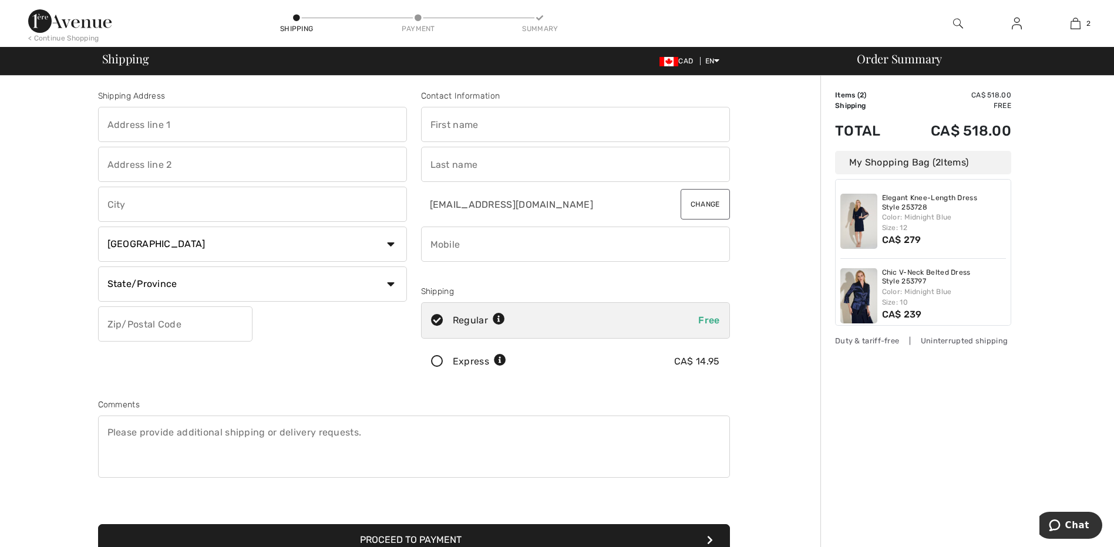
click at [222, 120] on input "text" at bounding box center [252, 124] width 309 height 35
type input "[STREET_ADDRESS]"
type input "White Rock"
select select "BC"
type input "V4B2N8"
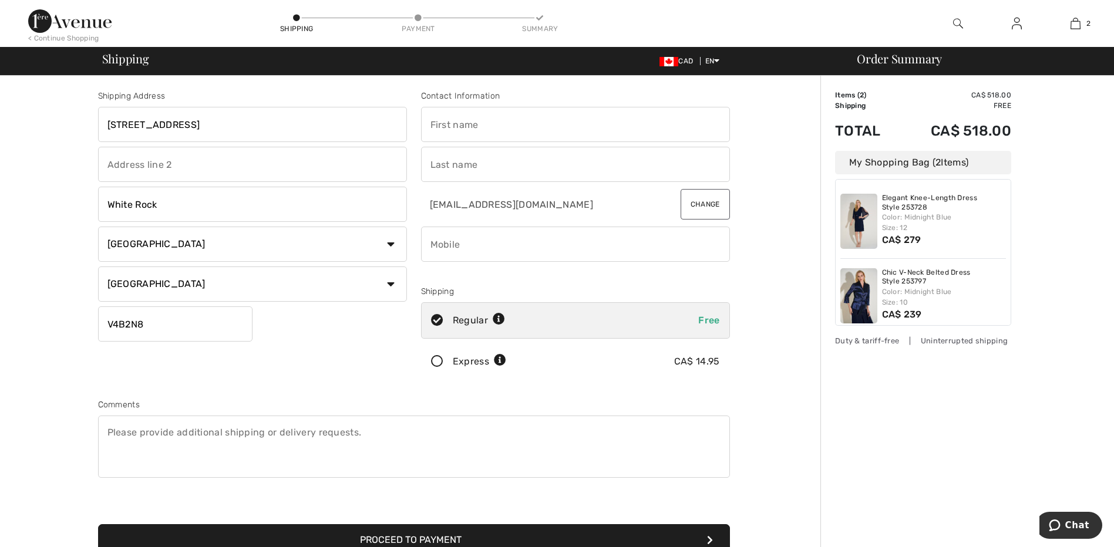
type input "Catherine"
type input "Hustler"
type input "6049960312"
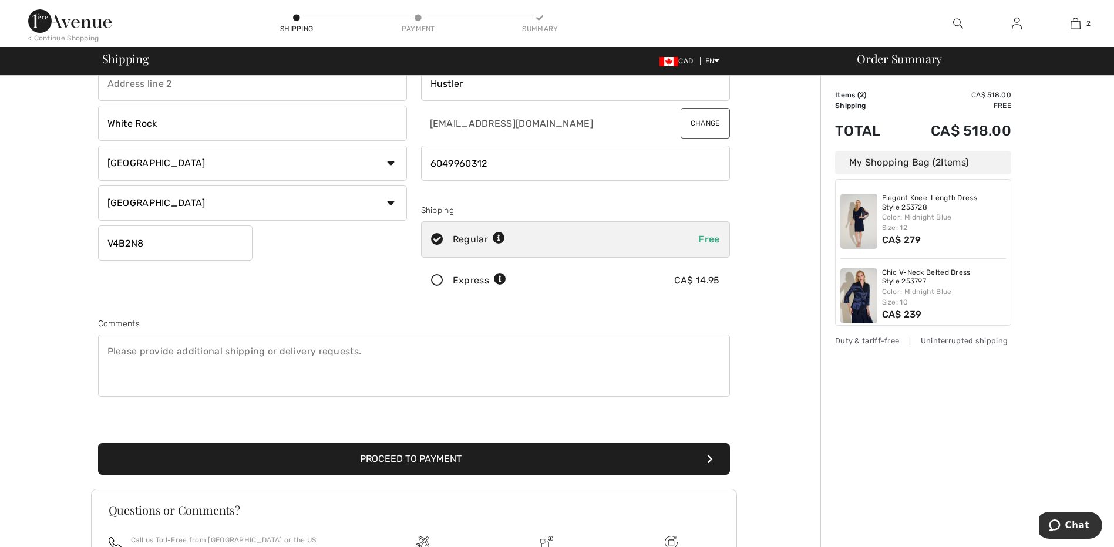
scroll to position [117, 0]
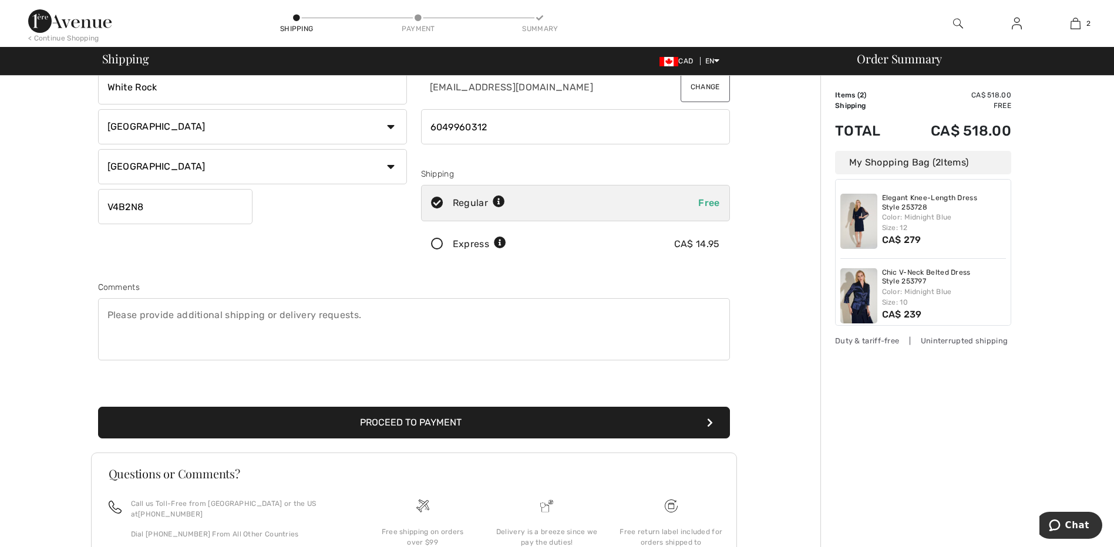
click at [461, 425] on button "Proceed to Payment" at bounding box center [414, 423] width 632 height 32
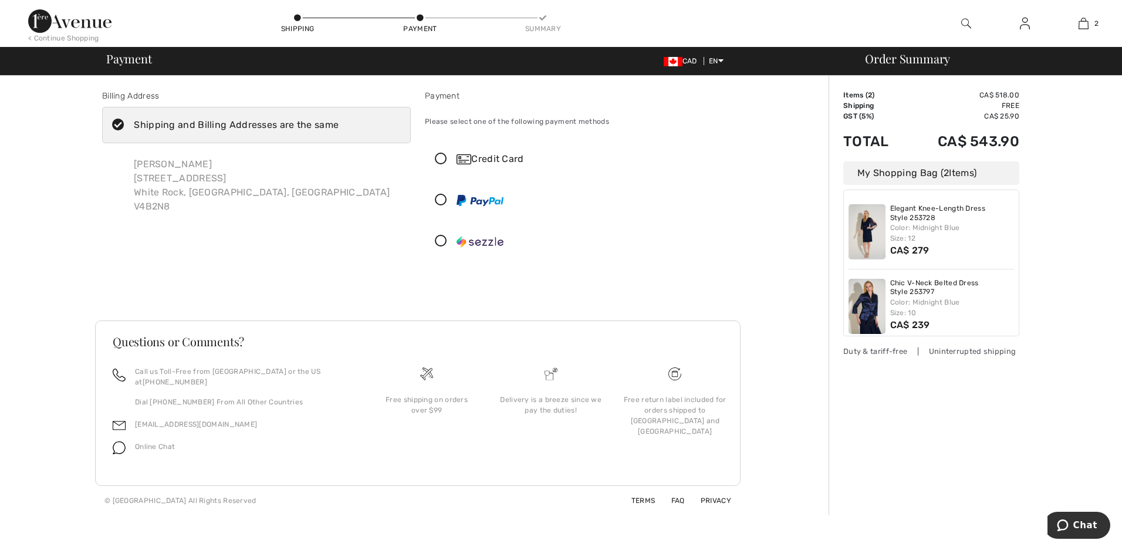
click at [439, 156] on icon at bounding box center [441, 159] width 31 height 12
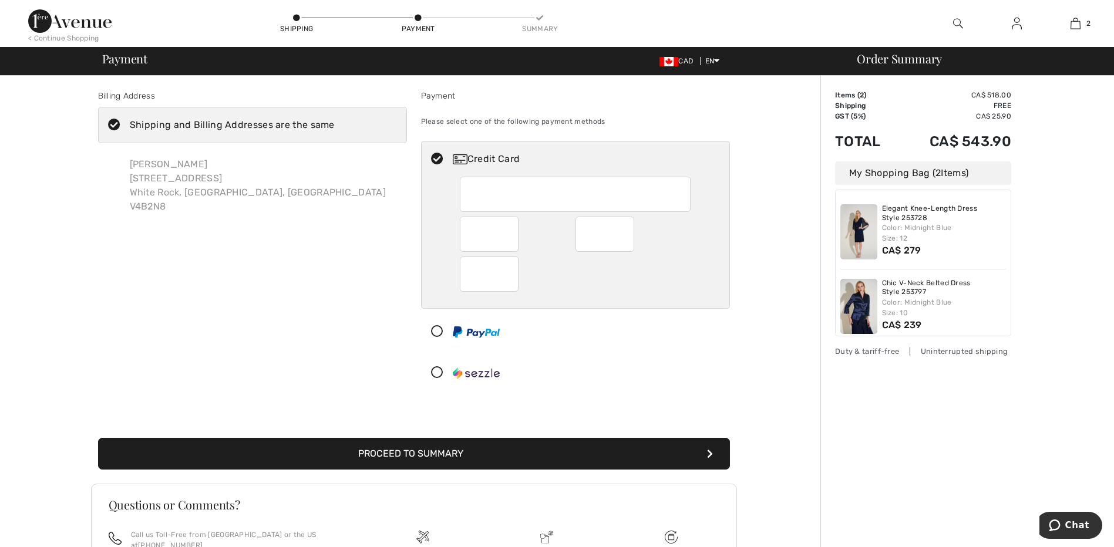
click at [419, 447] on button "Proceed to Summary" at bounding box center [414, 454] width 632 height 32
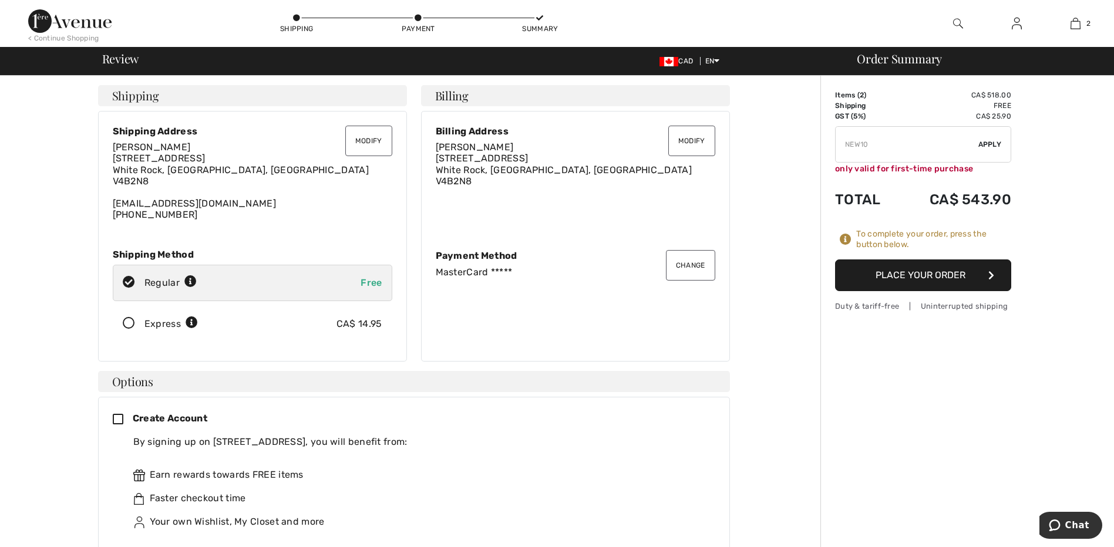
click at [921, 273] on button "Place Your Order" at bounding box center [923, 275] width 176 height 32
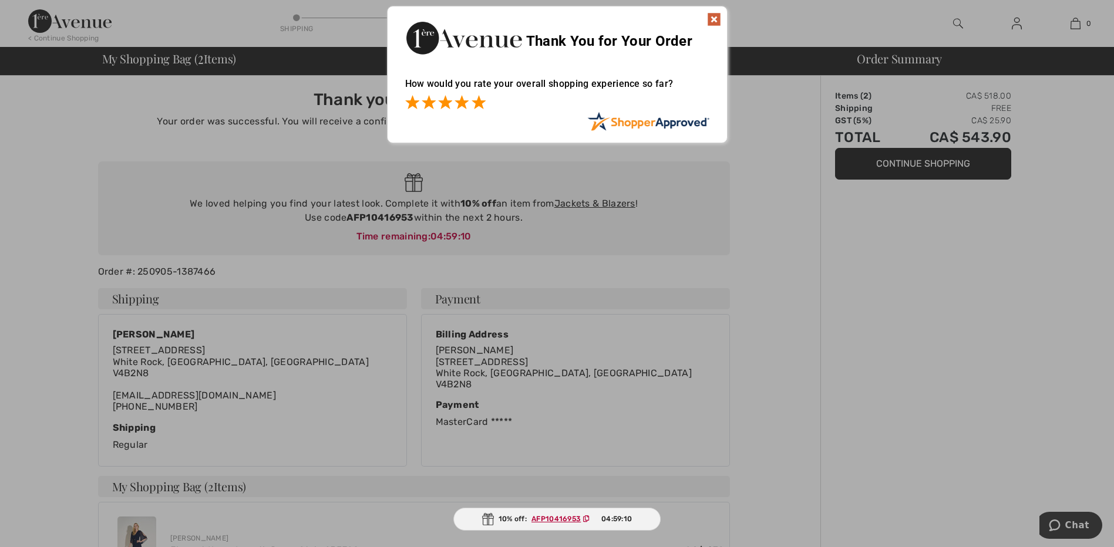
click at [480, 104] on span at bounding box center [478, 102] width 14 height 14
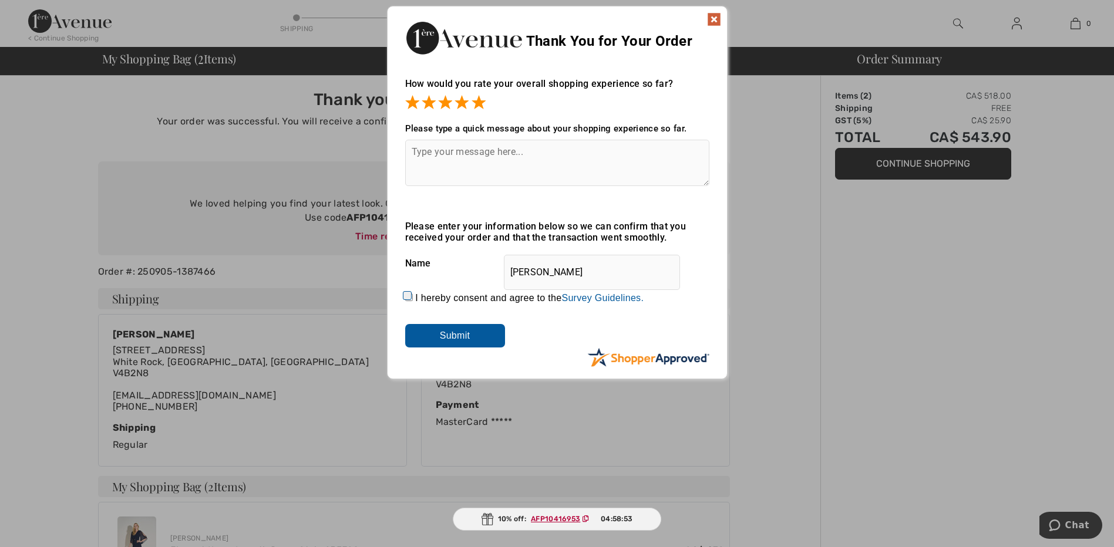
click at [714, 14] on img at bounding box center [714, 19] width 14 height 14
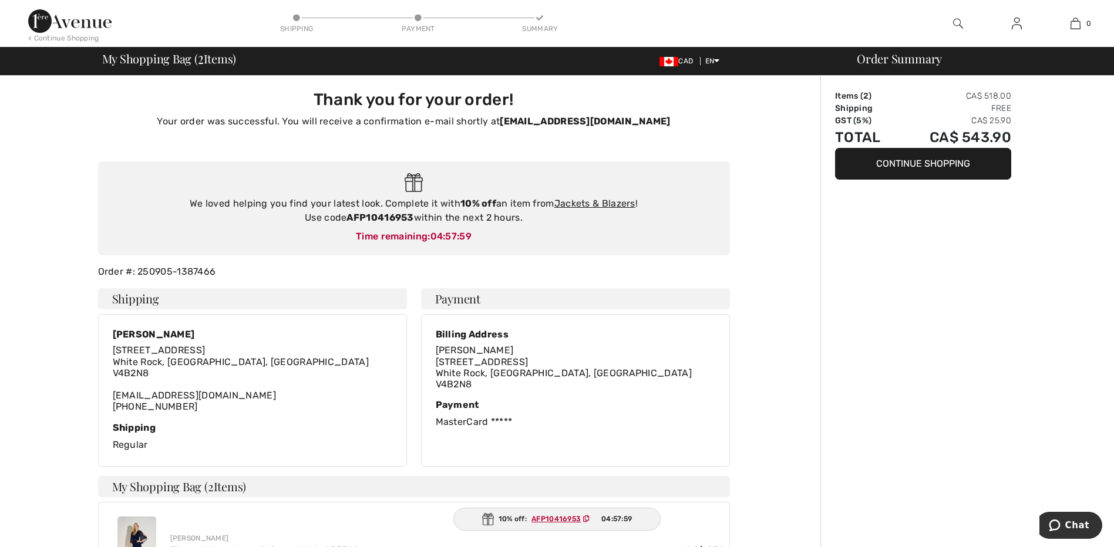
click at [905, 167] on button "Continue Shopping" at bounding box center [923, 164] width 176 height 32
